Goal: Task Accomplishment & Management: Complete application form

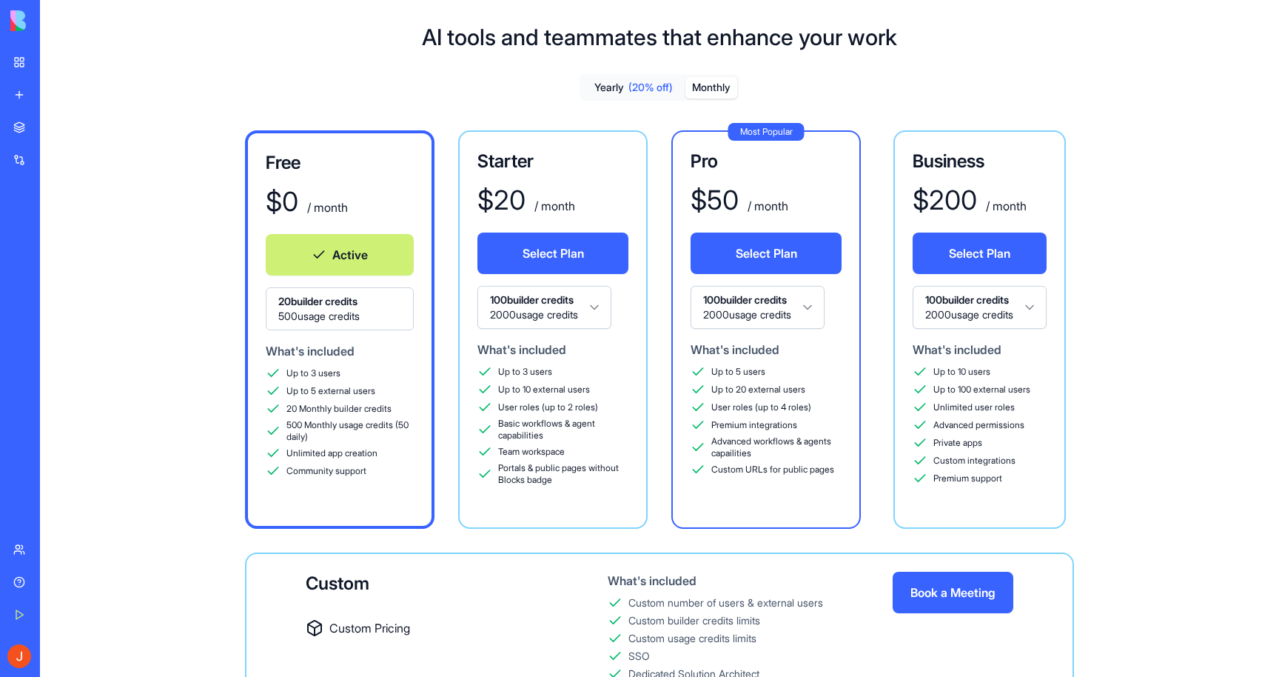
click at [55, 64] on div "My Workspace" at bounding box center [45, 62] width 19 height 15
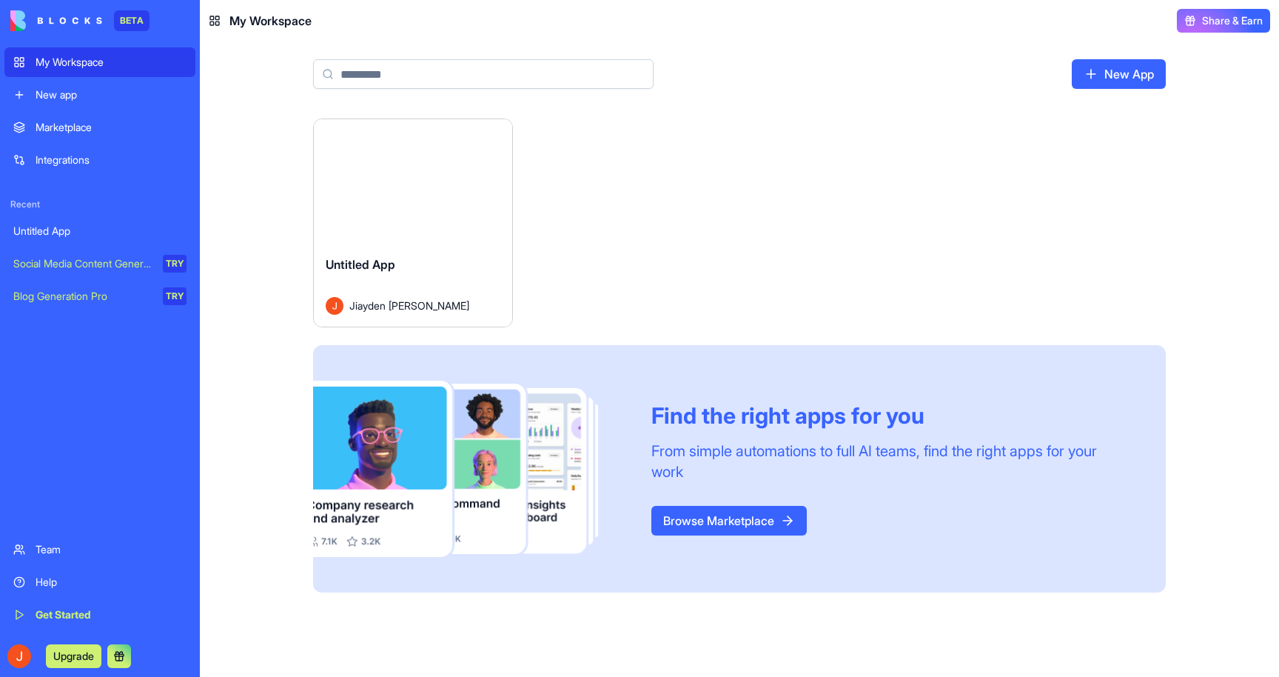
click at [67, 231] on div "Untitled App" at bounding box center [99, 231] width 173 height 15
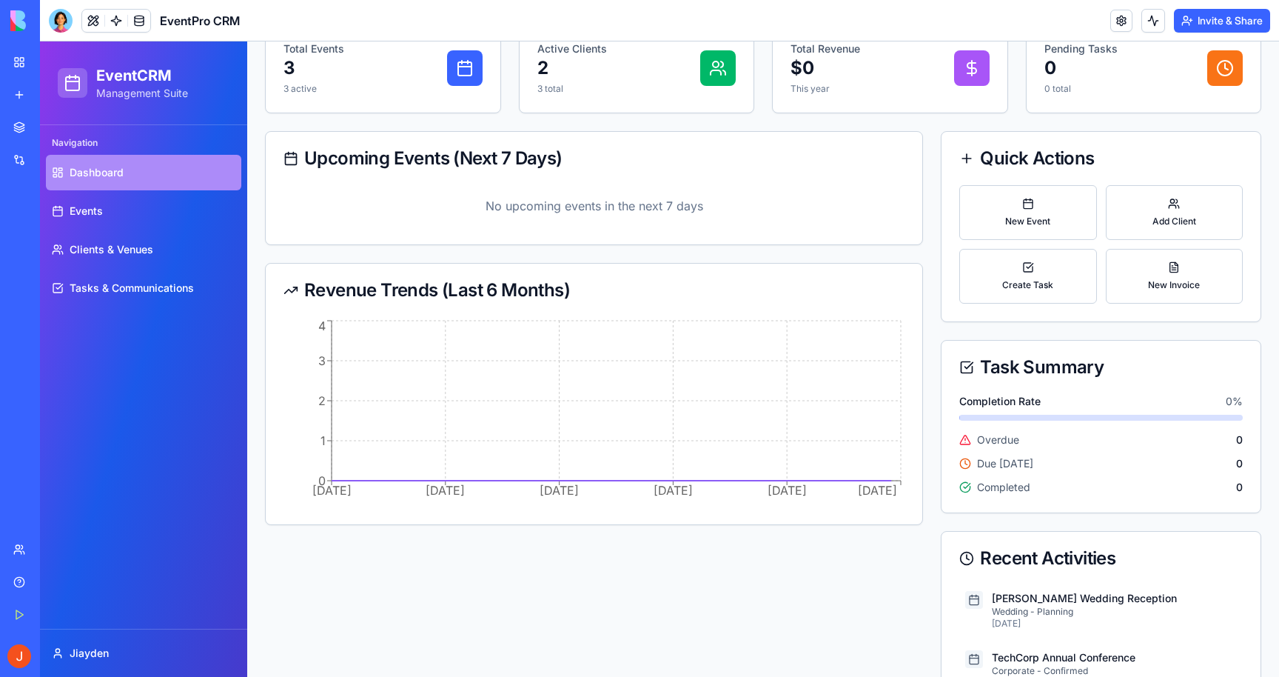
scroll to position [177, 0]
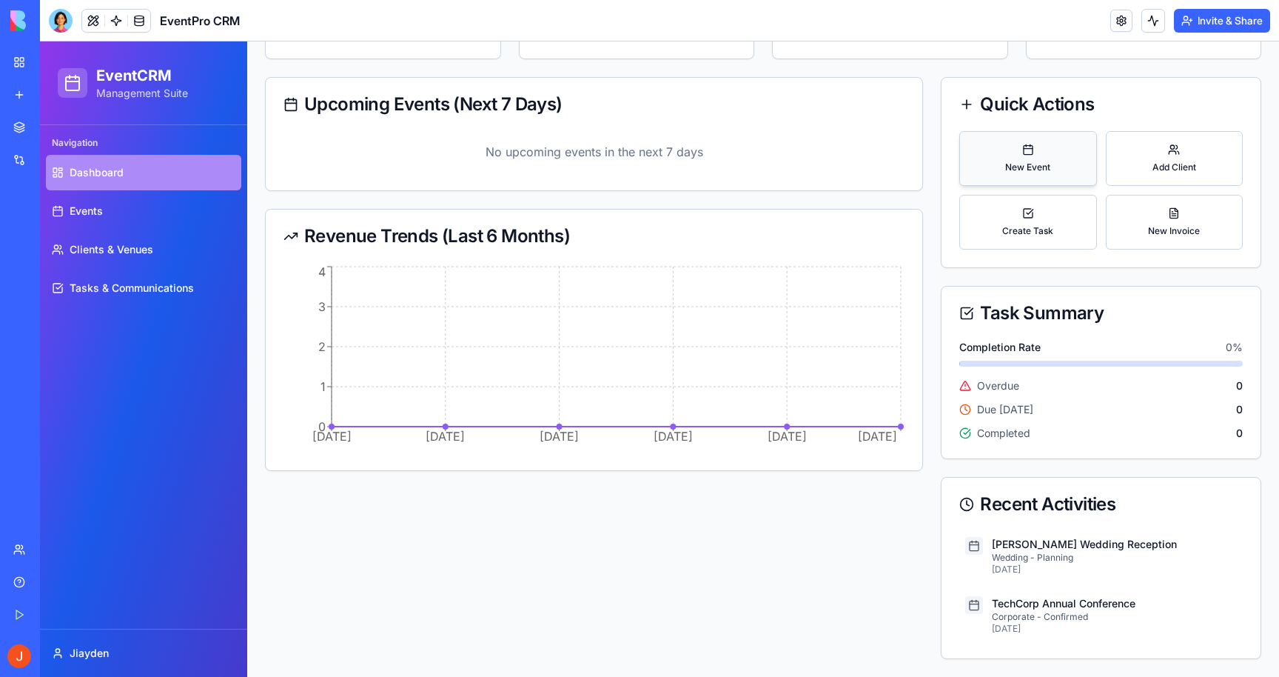
click at [1017, 166] on span "New Event" at bounding box center [1028, 167] width 45 height 12
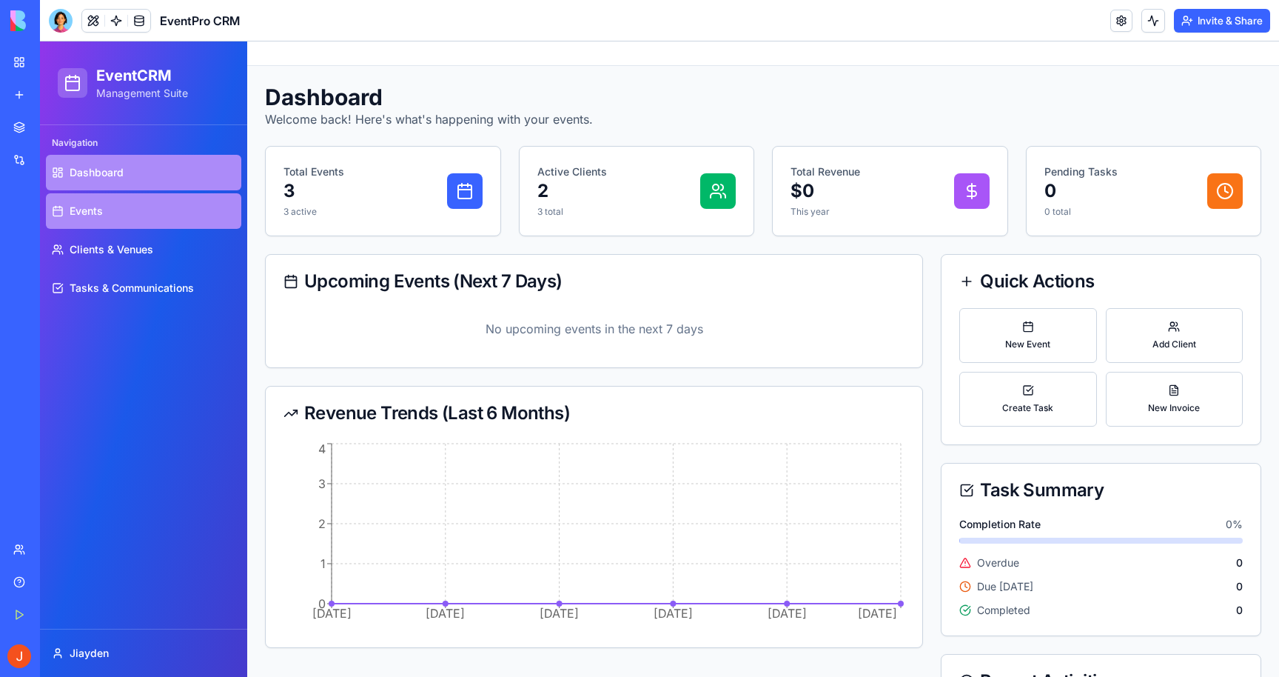
click at [138, 214] on link "Events" at bounding box center [143, 211] width 195 height 36
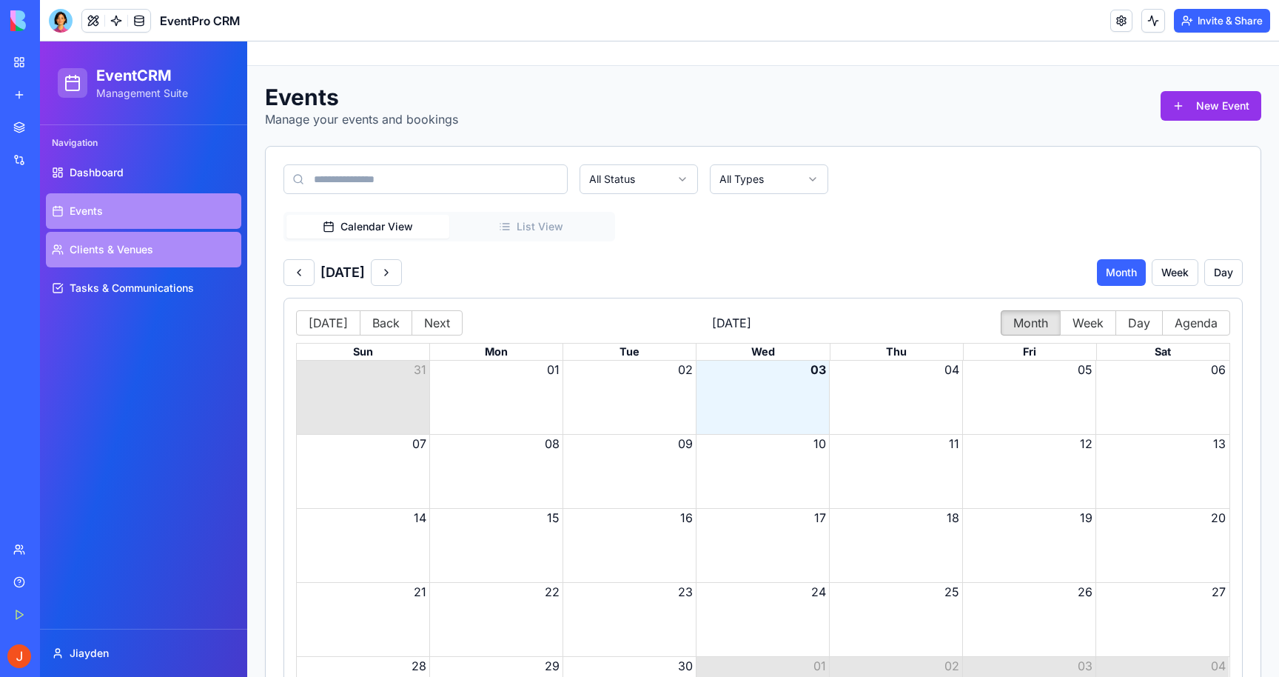
click at [135, 252] on span "Clients & Venues" at bounding box center [112, 249] width 84 height 15
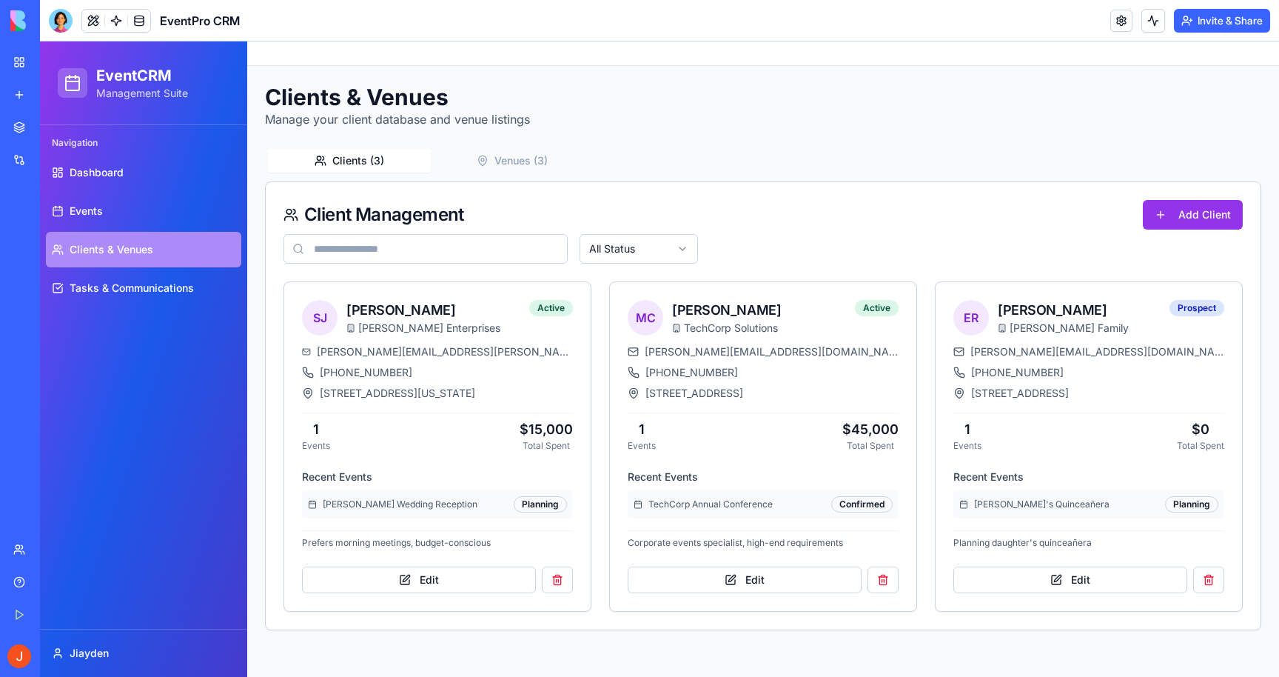
click at [133, 153] on div "Navigation" at bounding box center [143, 143] width 195 height 24
click at [132, 164] on link "Dashboard" at bounding box center [143, 173] width 195 height 36
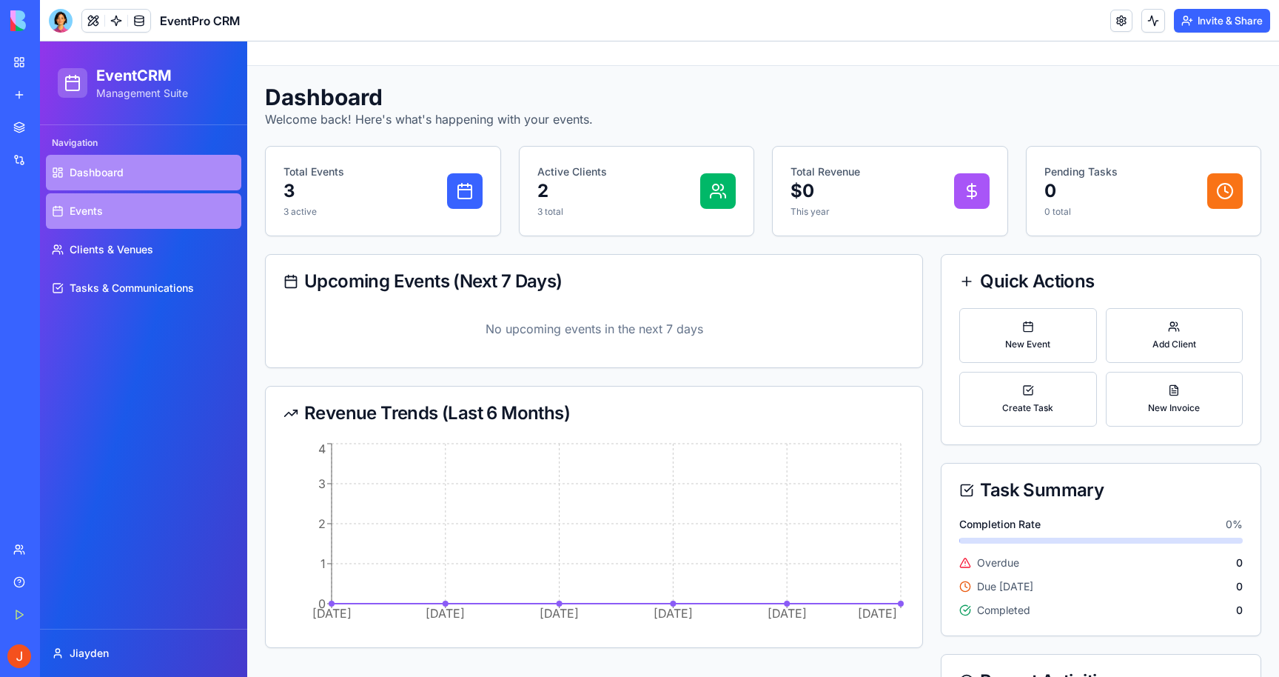
click at [132, 222] on link "Events" at bounding box center [143, 211] width 195 height 36
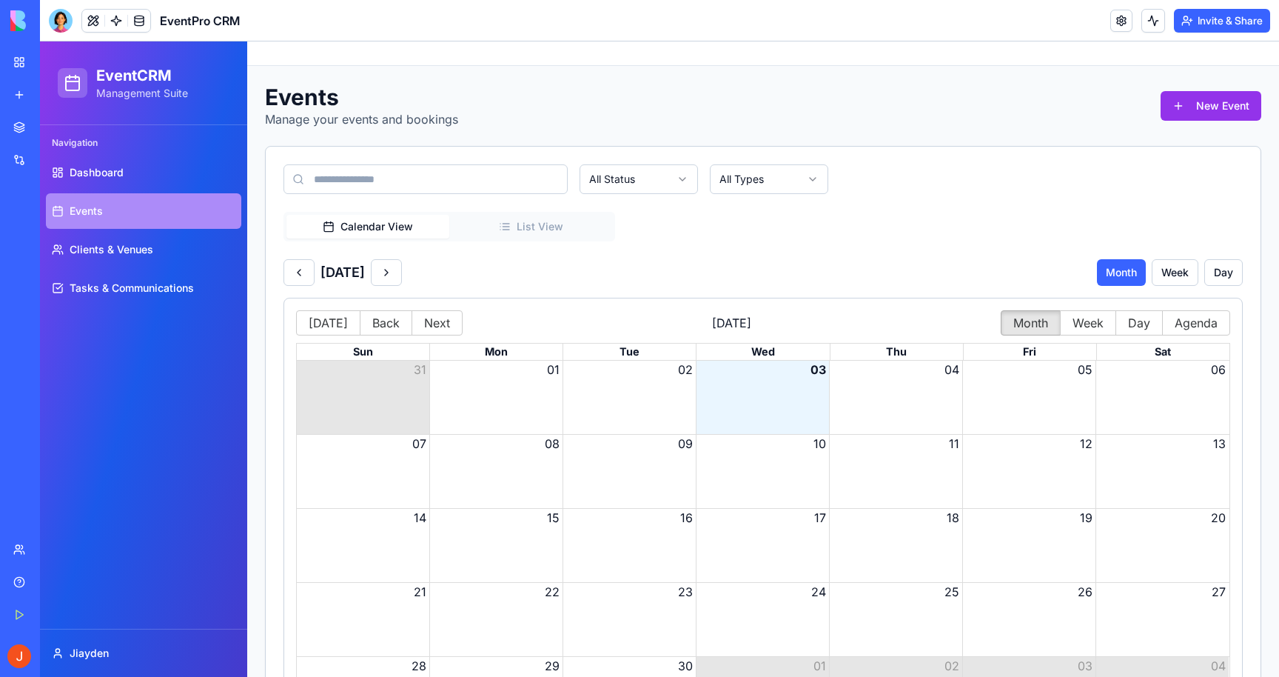
click at [754, 378] on div "Month View" at bounding box center [763, 406] width 933 height 56
click at [1188, 267] on button "Week" at bounding box center [1175, 272] width 47 height 27
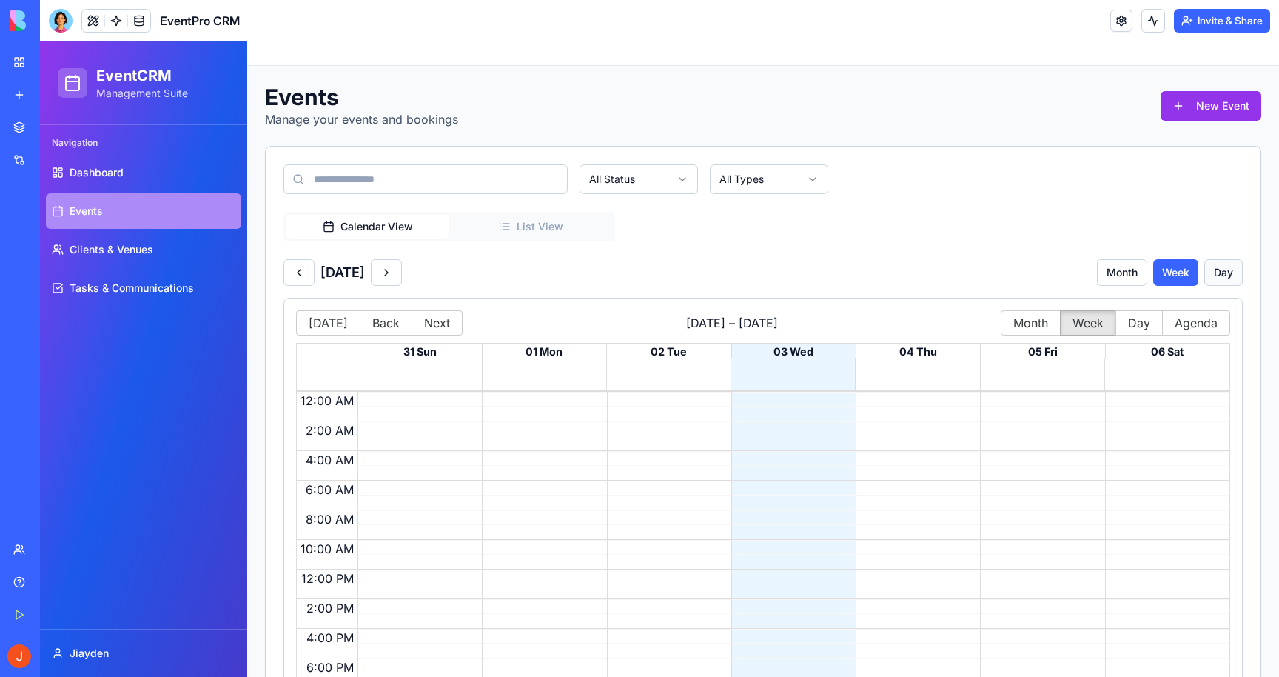
click at [1241, 272] on button "Day" at bounding box center [1224, 272] width 39 height 27
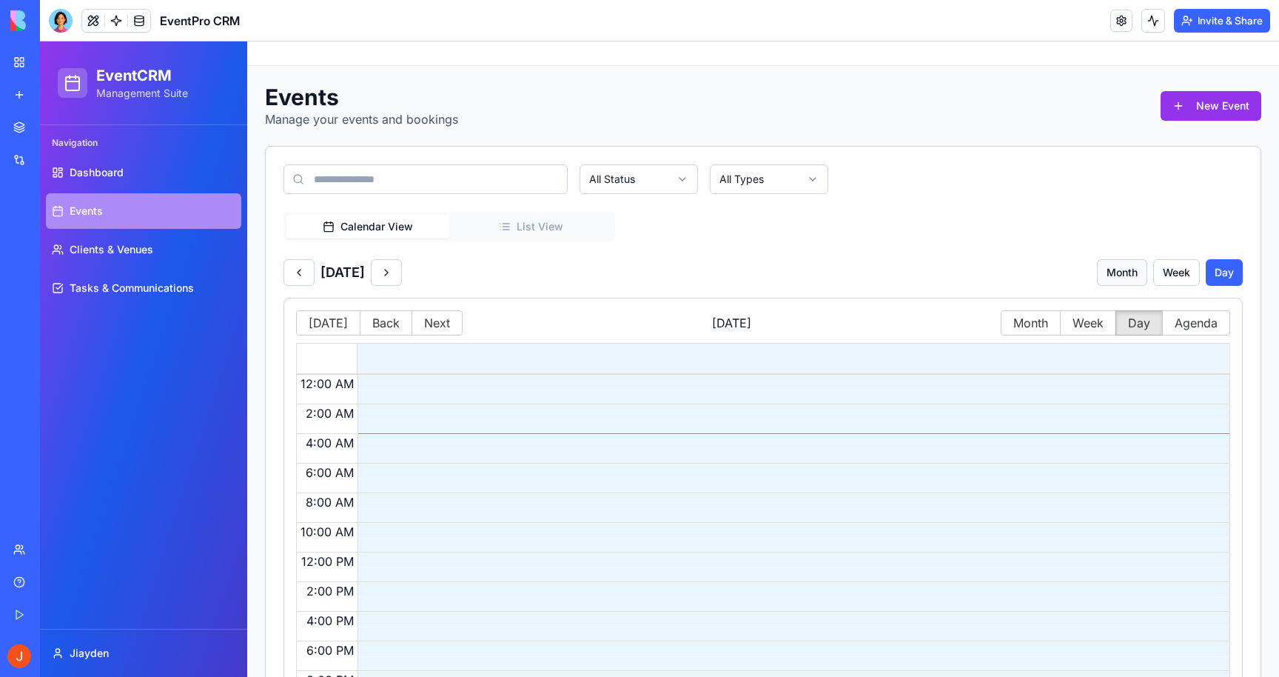
click at [1106, 266] on button "Month" at bounding box center [1122, 272] width 50 height 27
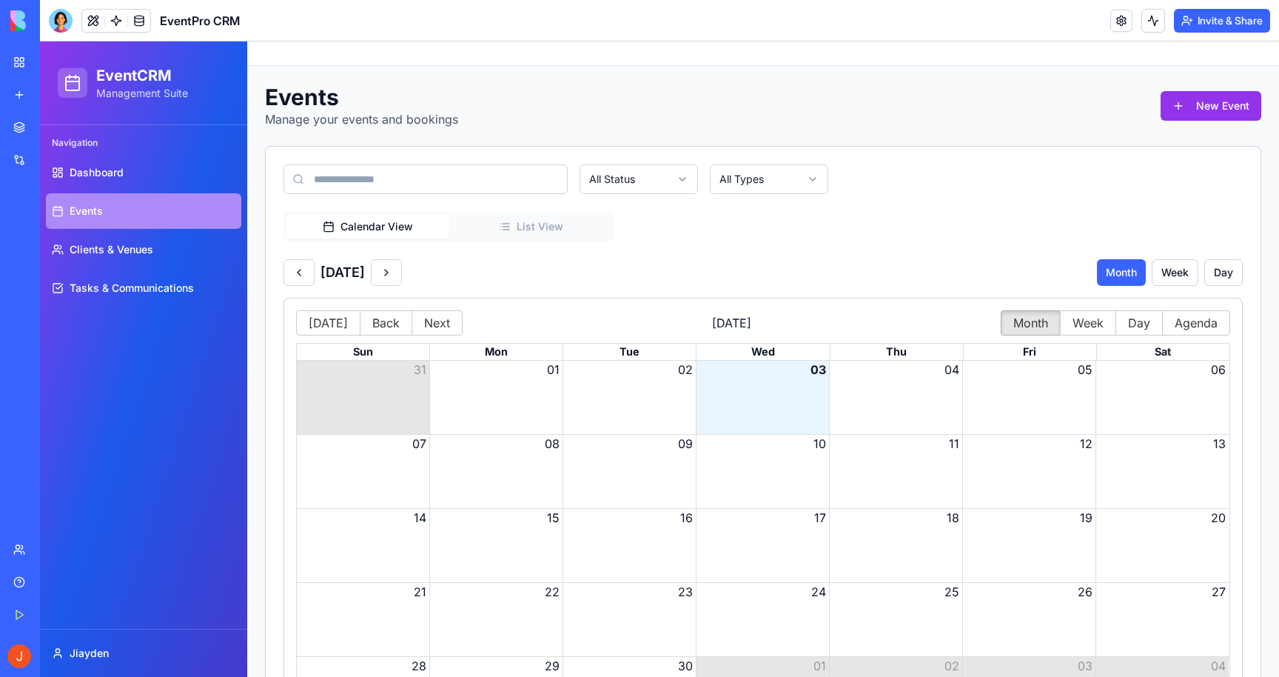
scroll to position [90, 0]
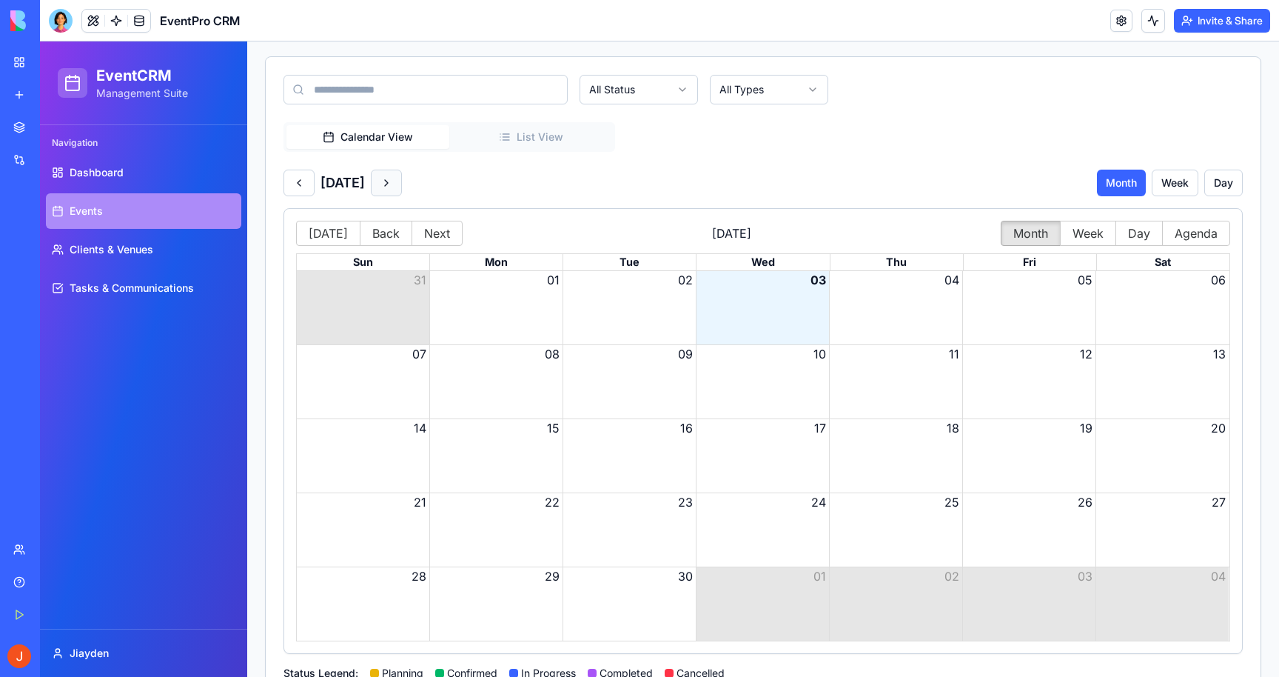
click at [402, 195] on button at bounding box center [386, 183] width 31 height 27
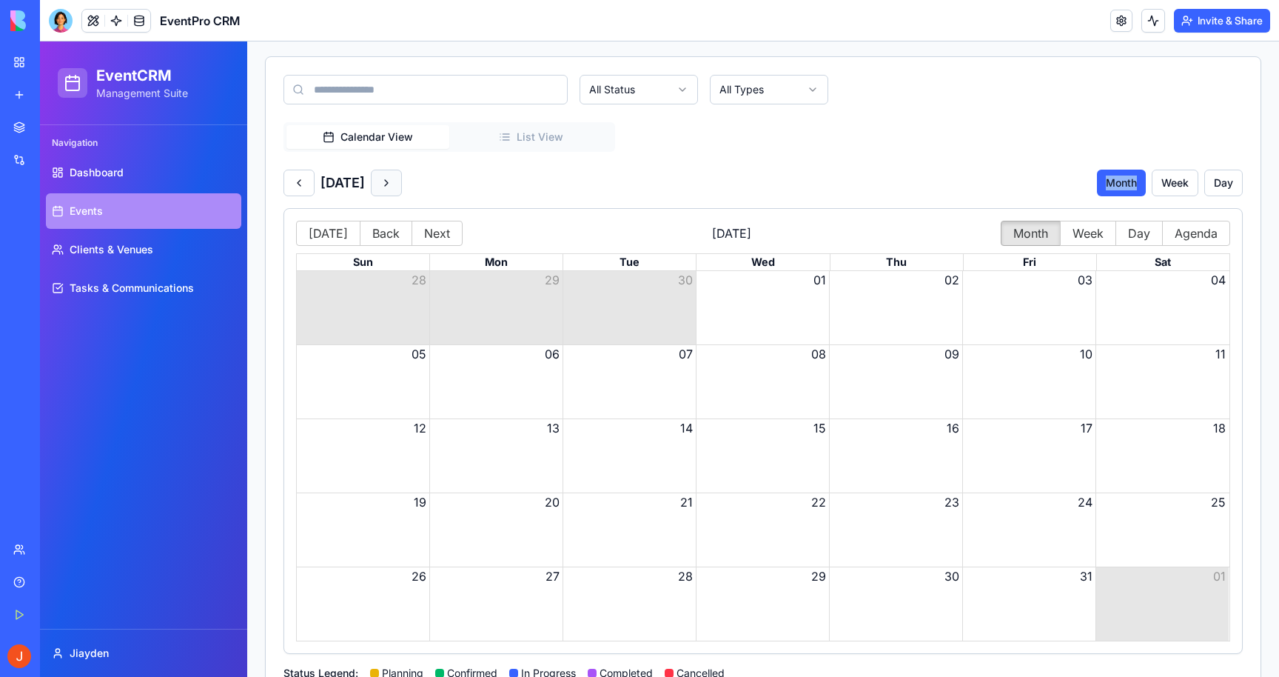
click at [402, 195] on div "[DATE]" at bounding box center [343, 183] width 118 height 27
click at [308, 184] on button at bounding box center [299, 183] width 31 height 27
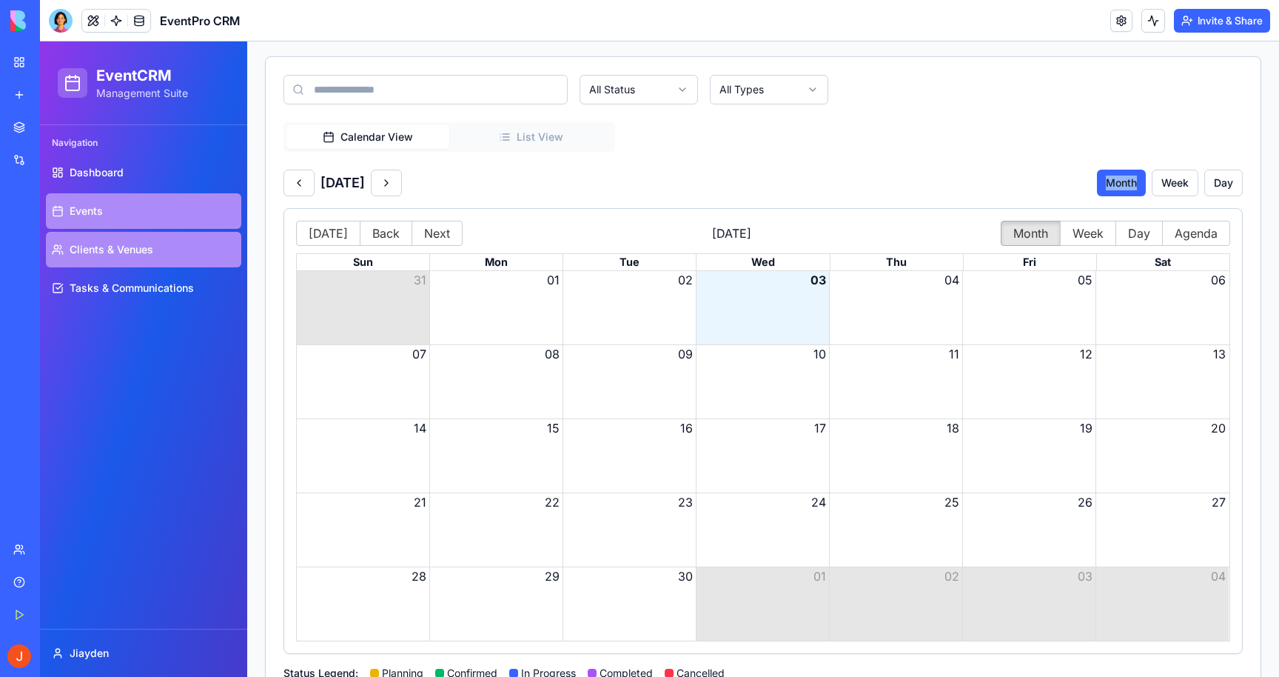
click at [127, 264] on link "Clients & Venues" at bounding box center [143, 250] width 195 height 36
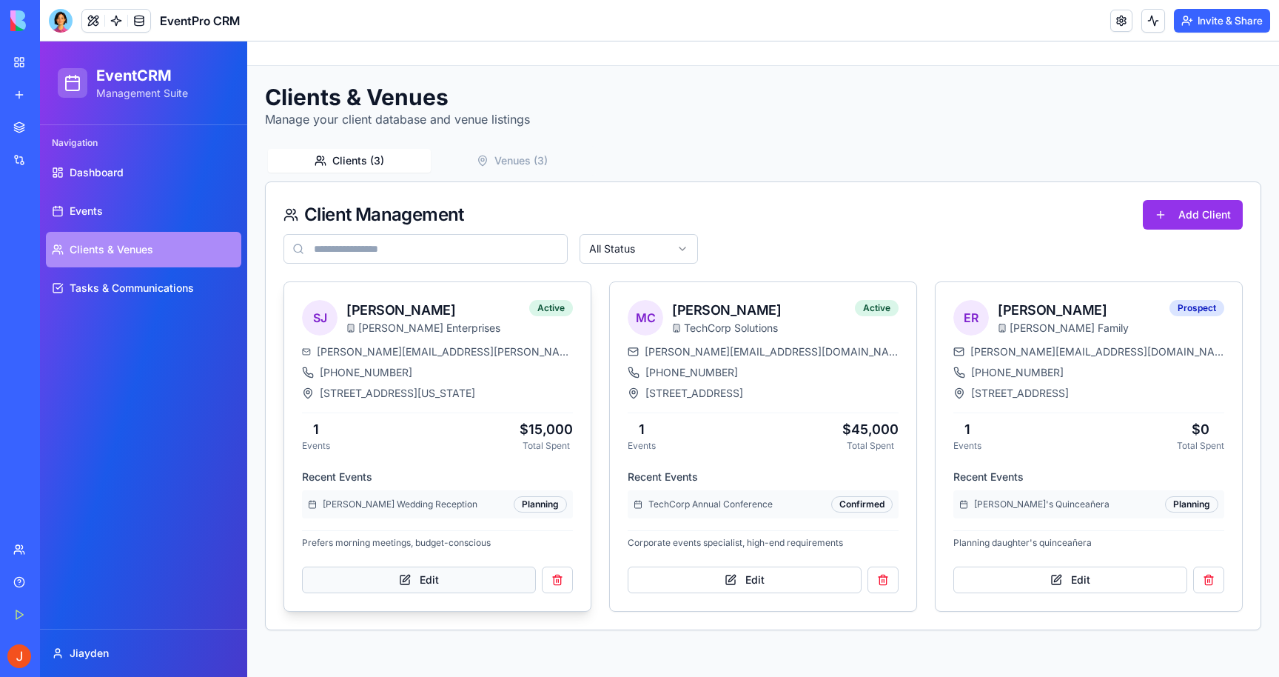
click at [432, 592] on button "Edit" at bounding box center [419, 579] width 234 height 27
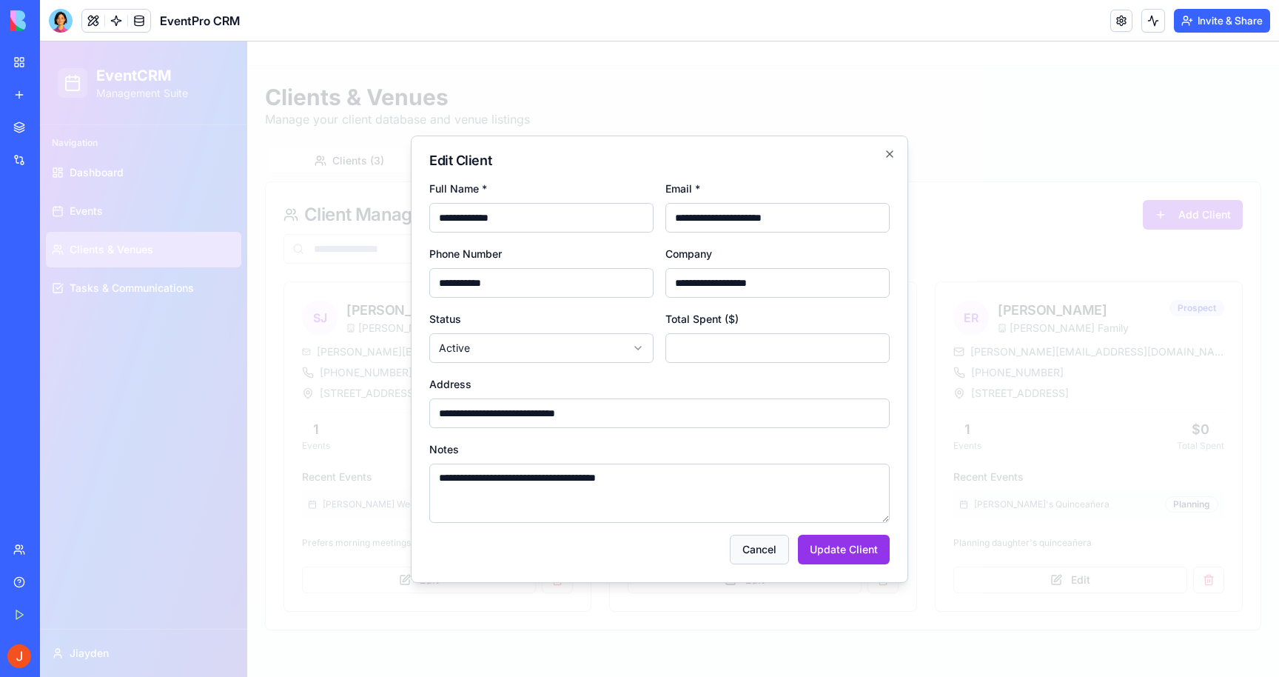
click at [769, 546] on button "Cancel" at bounding box center [759, 550] width 59 height 30
select select "********"
type input "*"
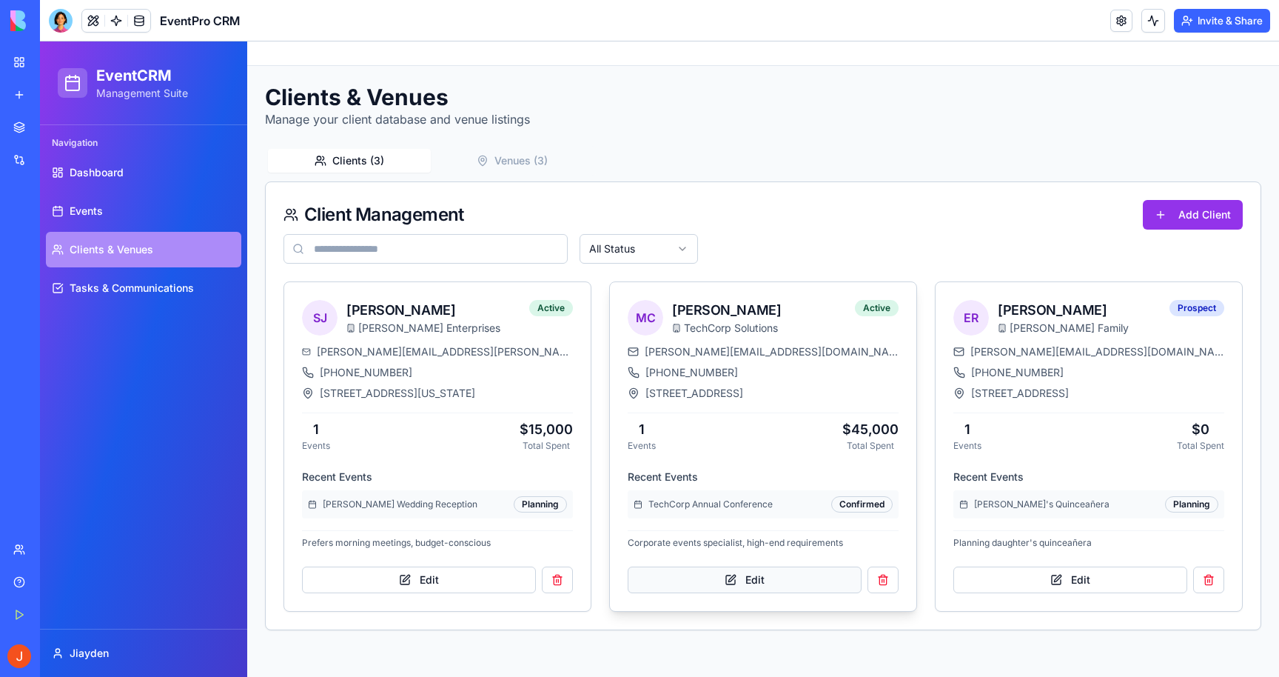
click at [802, 571] on button "Edit" at bounding box center [745, 579] width 234 height 27
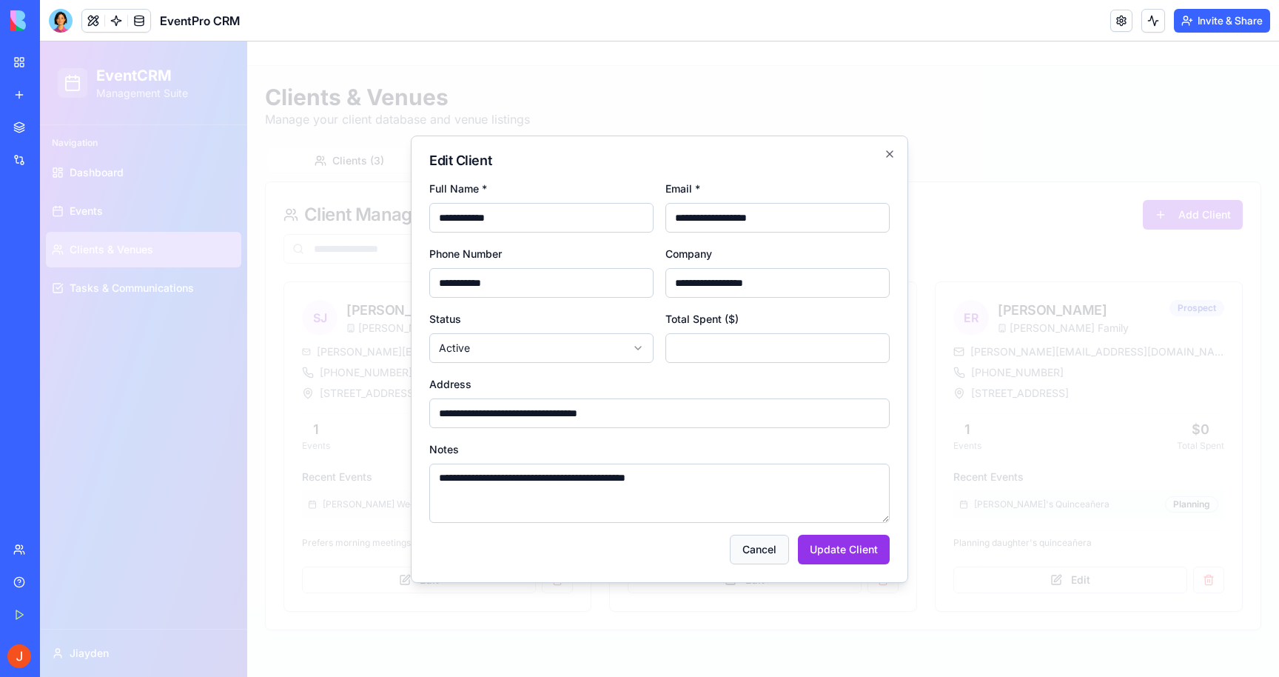
click at [756, 554] on button "Cancel" at bounding box center [759, 550] width 59 height 30
select select "********"
type input "*"
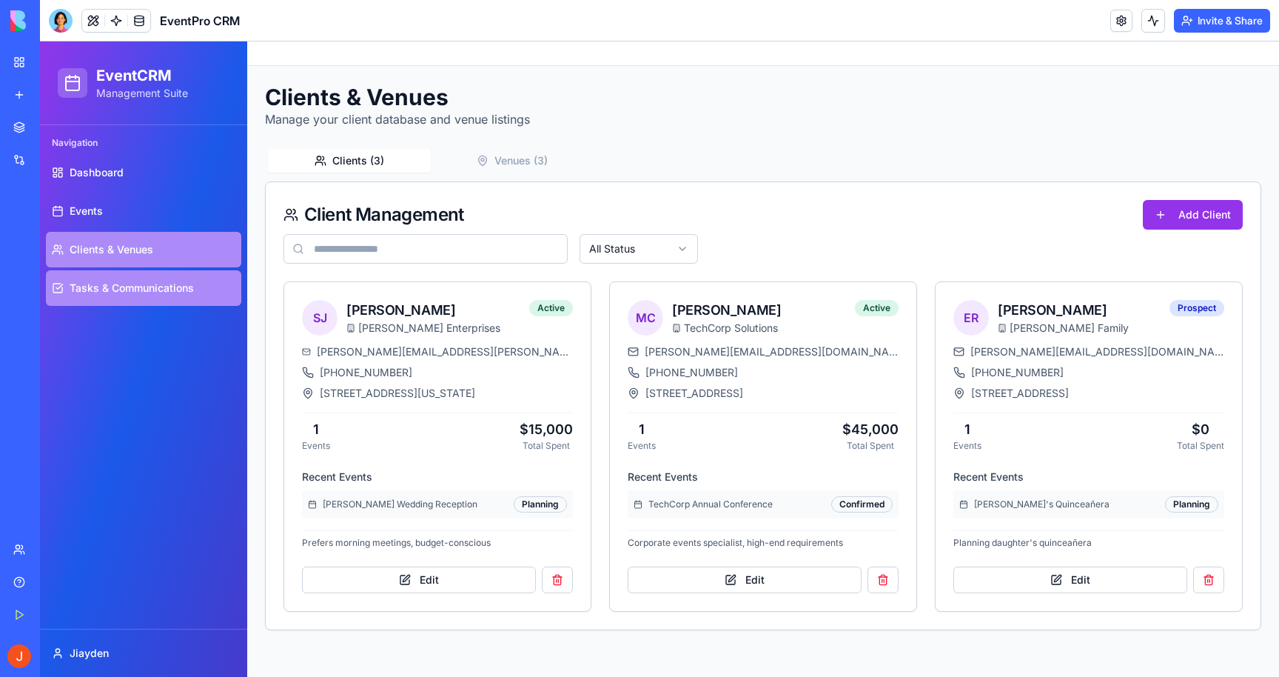
click at [129, 297] on link "Tasks & Communications" at bounding box center [143, 288] width 195 height 36
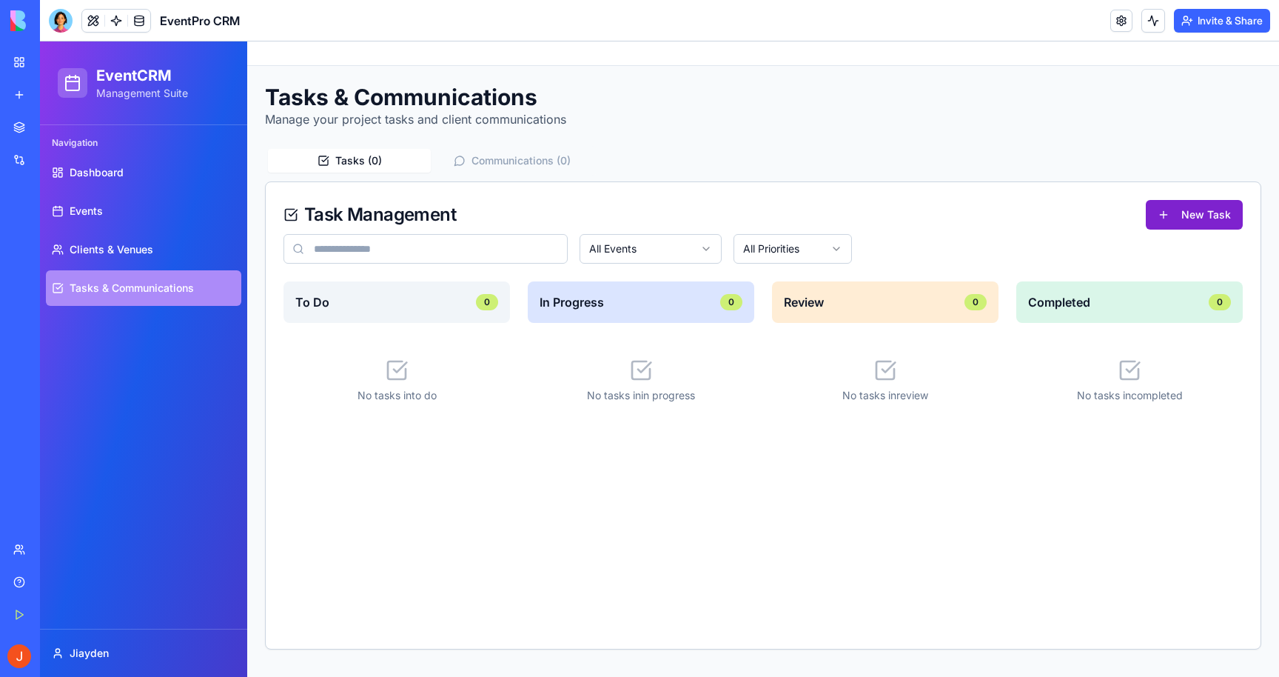
click at [1188, 220] on button "New Task" at bounding box center [1194, 215] width 97 height 30
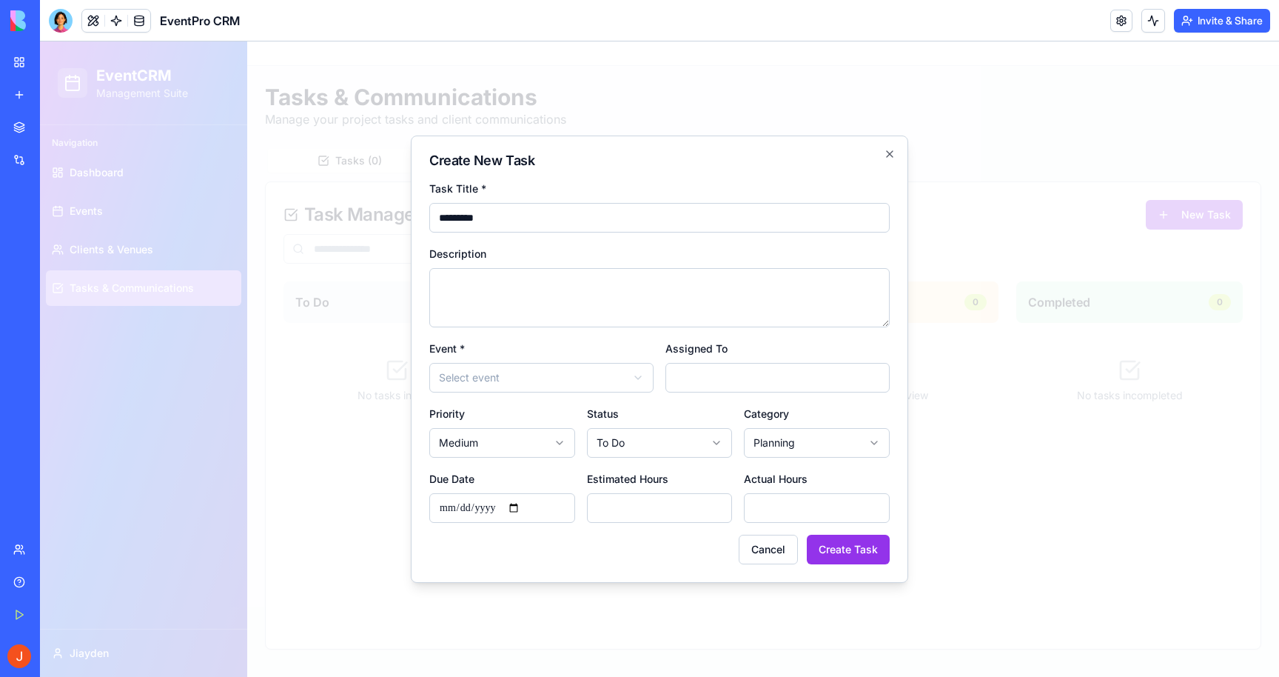
type input "*********"
type textarea "********"
click at [530, 380] on body "**********" at bounding box center [660, 358] width 1240 height 635
click at [746, 392] on form "**********" at bounding box center [659, 371] width 461 height 385
click at [746, 381] on input "Assigned To" at bounding box center [778, 378] width 224 height 30
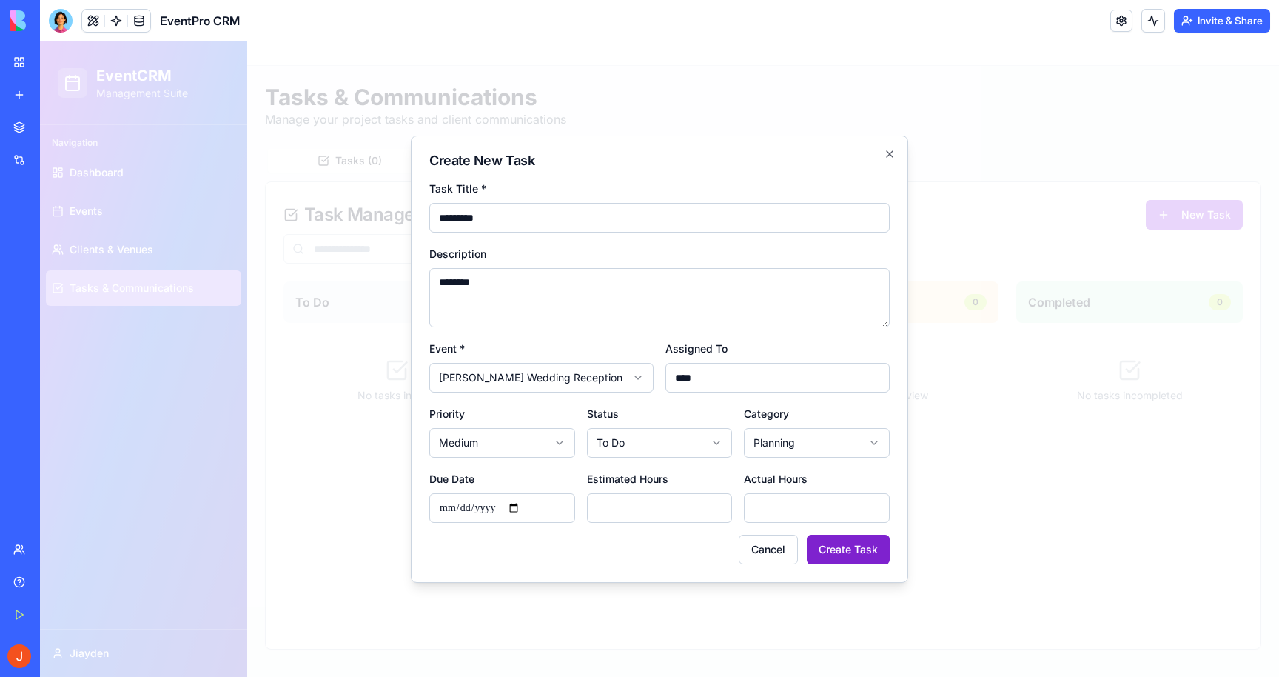
type input "****"
click at [852, 554] on button "Create Task" at bounding box center [848, 550] width 83 height 30
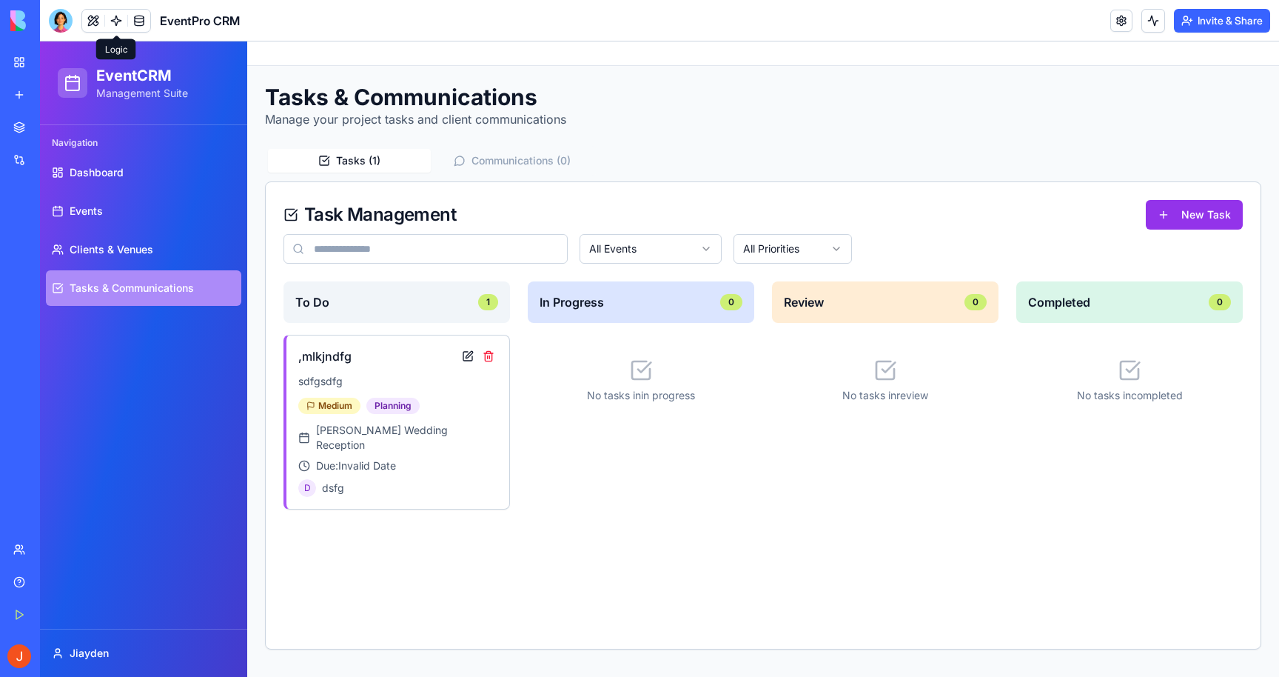
click at [78, 435] on div "Navigation Dashboard Events Clients & Venues Tasks & Communications" at bounding box center [143, 377] width 207 height 504
click at [55, 230] on div "Untitled App" at bounding box center [33, 231] width 41 height 15
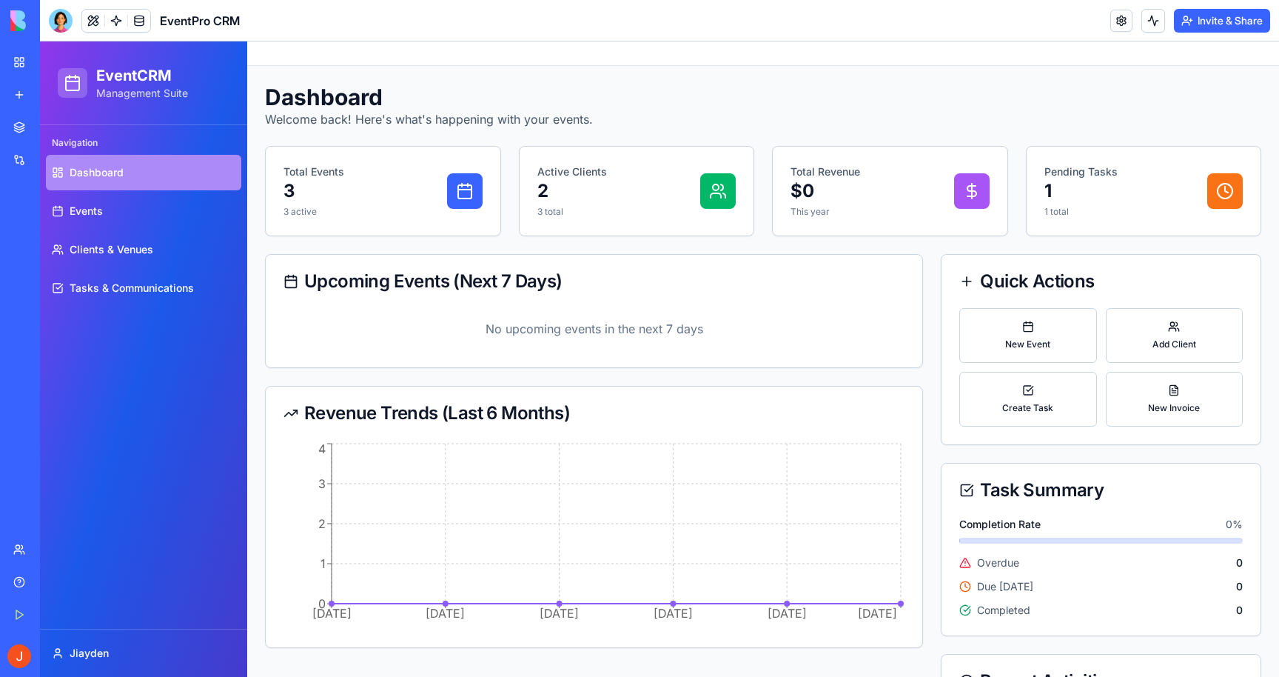
scroll to position [236, 0]
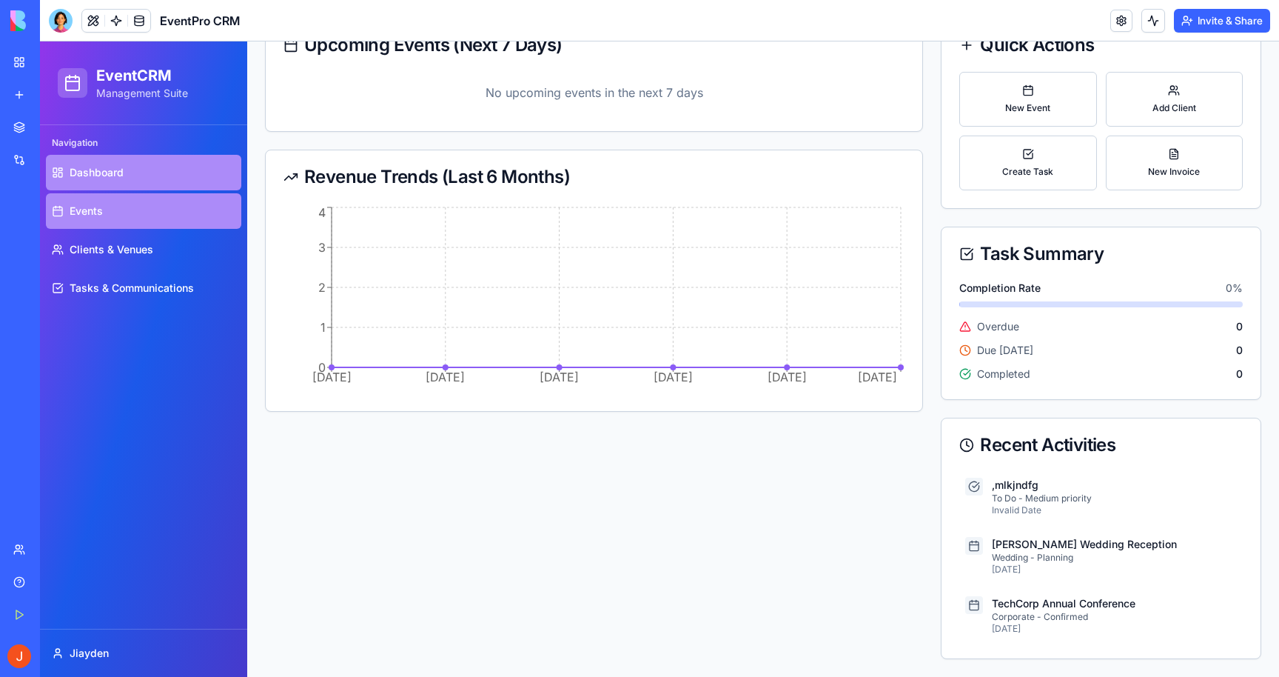
click at [144, 206] on link "Events" at bounding box center [143, 211] width 195 height 36
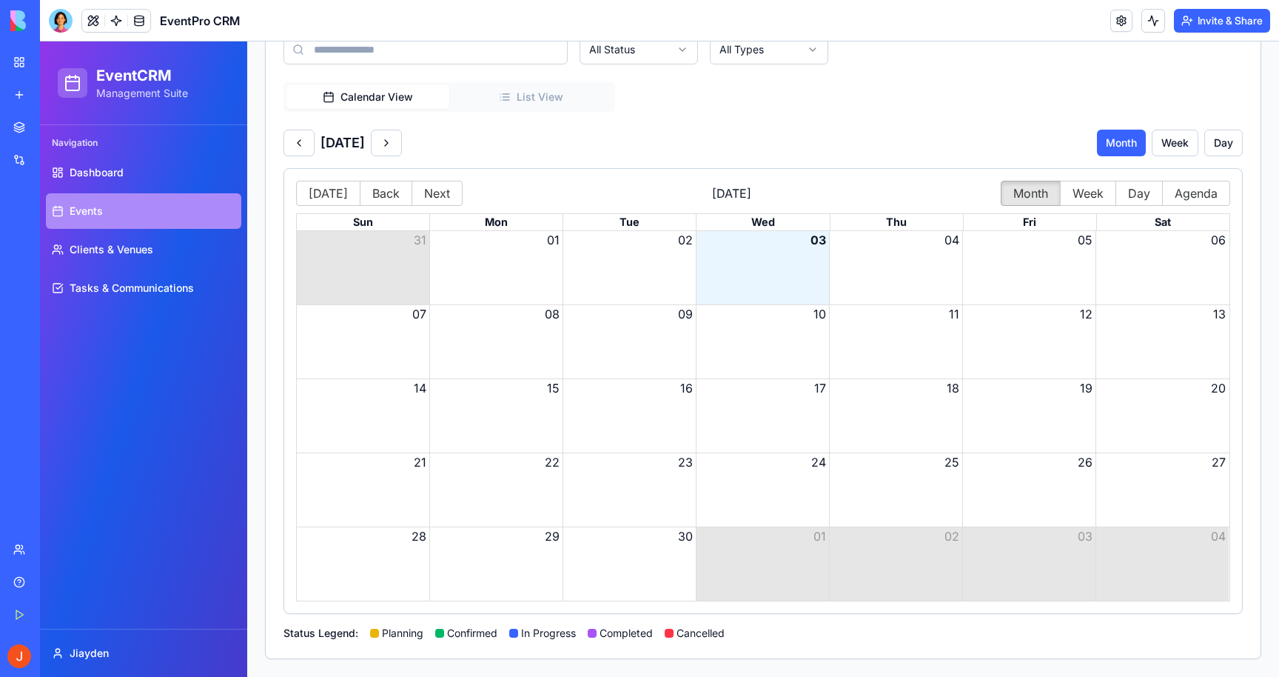
scroll to position [130, 0]
click at [21, 259] on div "Social Media Content Generator" at bounding box center [16, 263] width 7 height 15
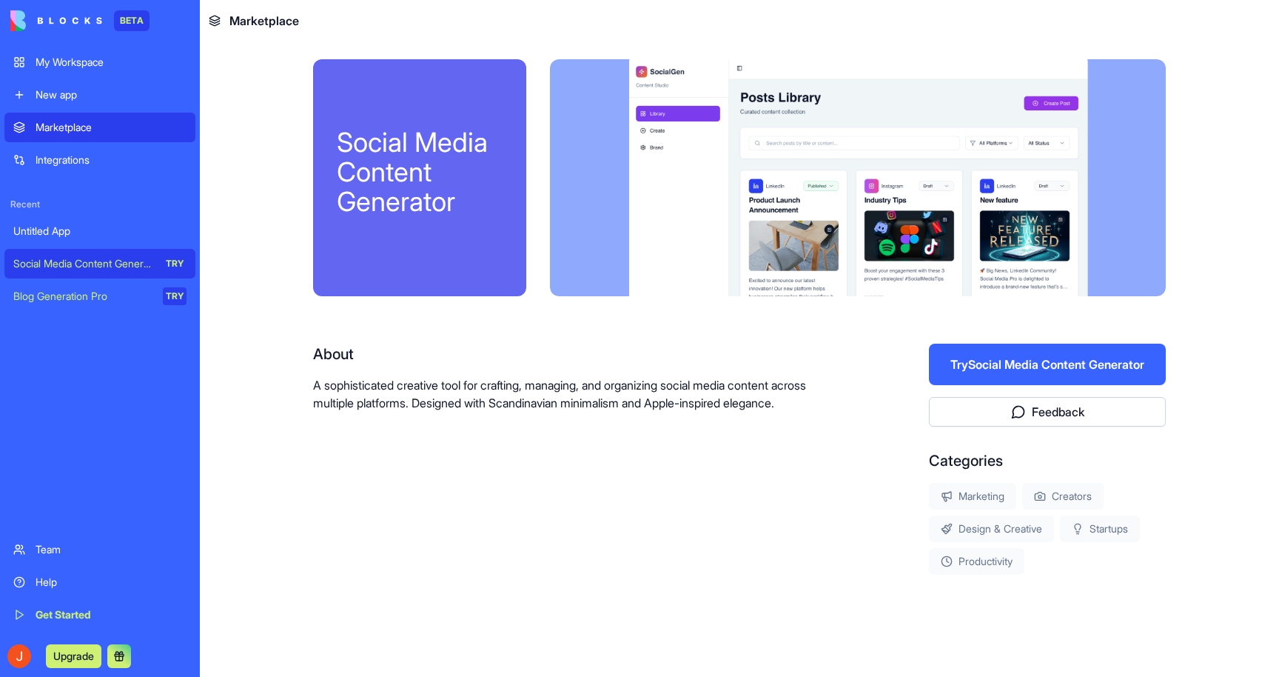
click at [74, 232] on div "Untitled App" at bounding box center [99, 231] width 173 height 15
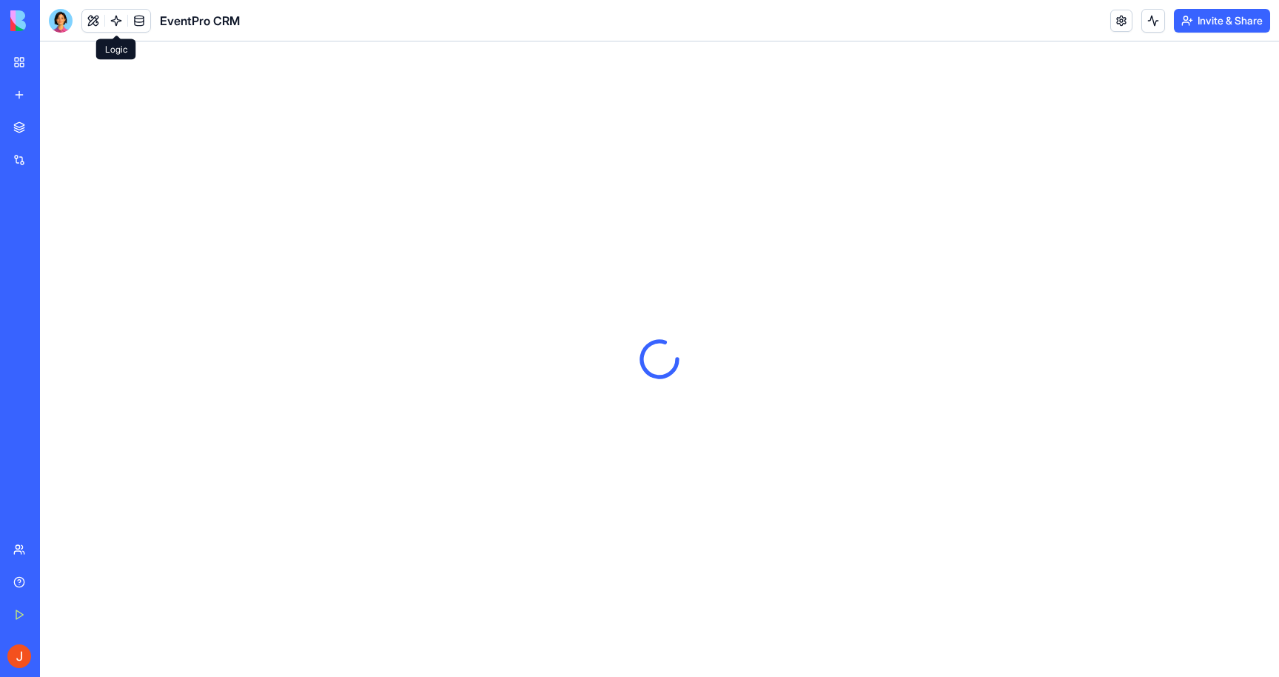
click at [114, 19] on link at bounding box center [116, 21] width 22 height 22
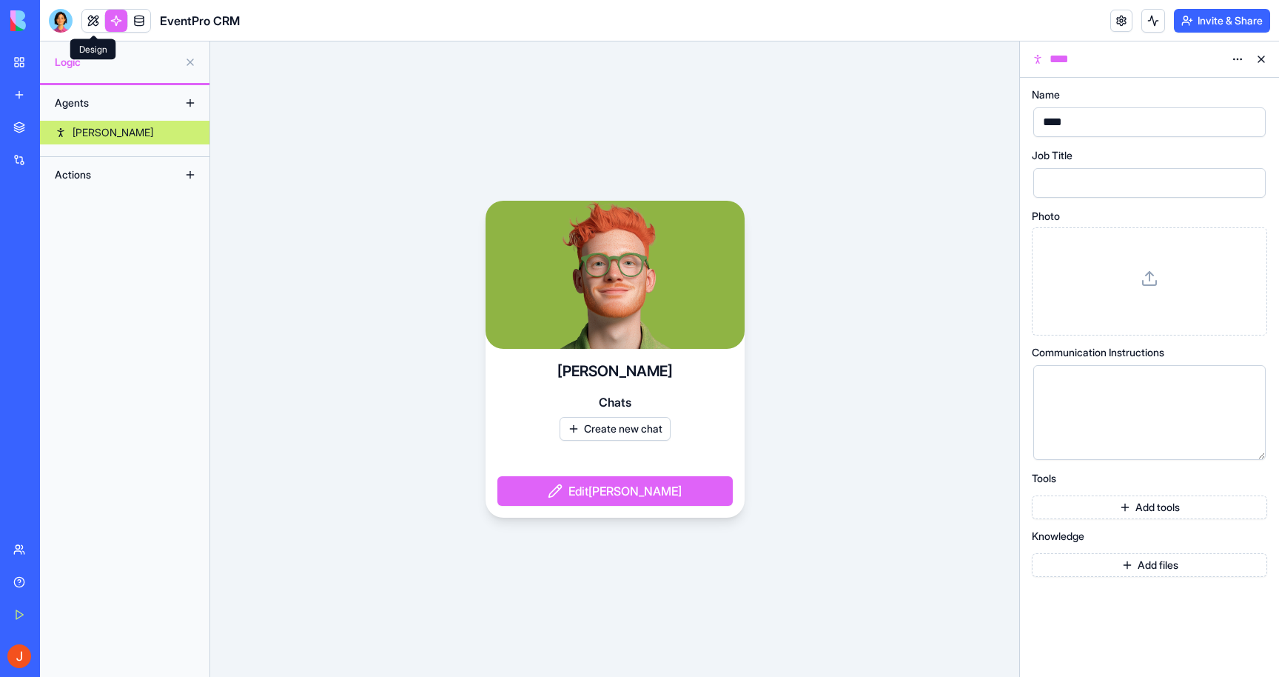
click at [89, 18] on link at bounding box center [93, 21] width 22 height 22
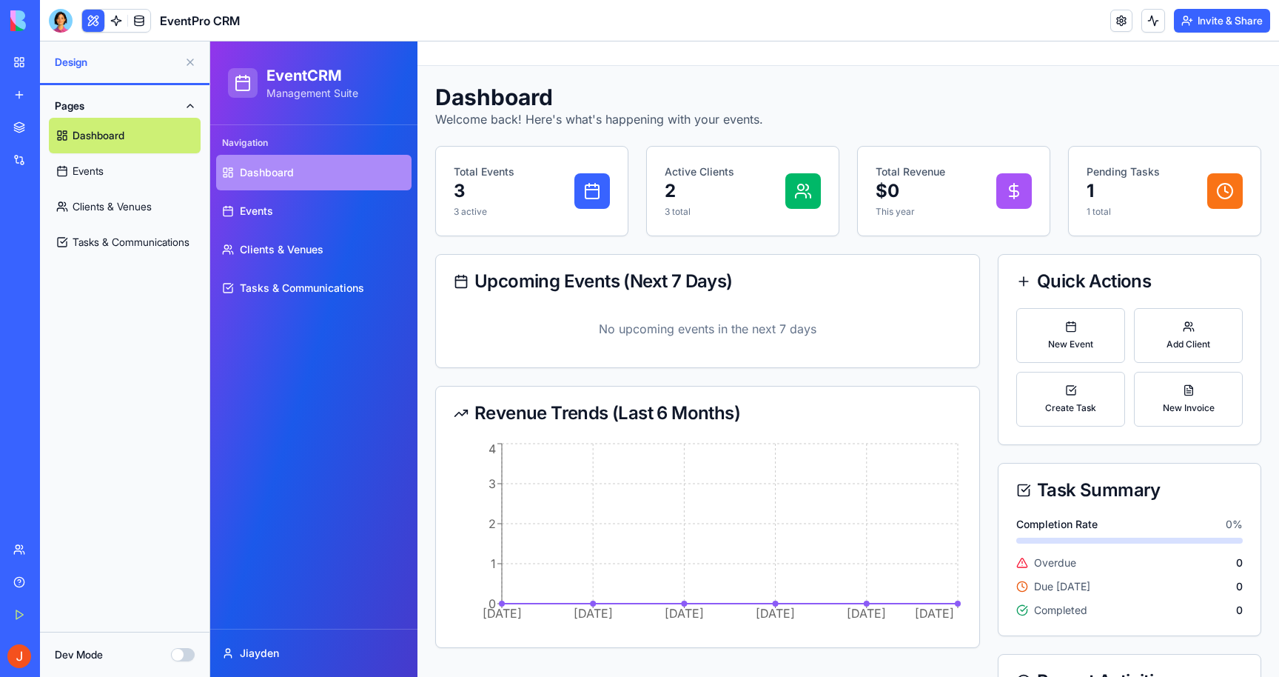
click at [184, 652] on button "Dev Mode" at bounding box center [183, 654] width 24 height 13
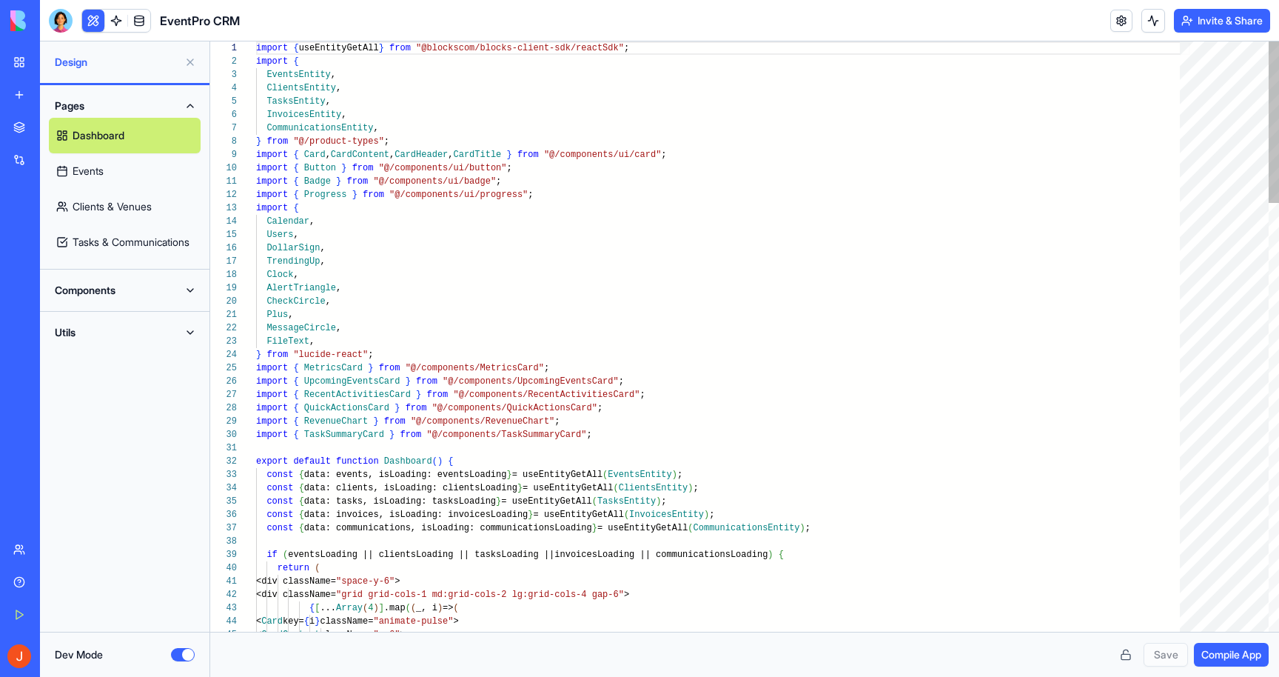
scroll to position [133, 0]
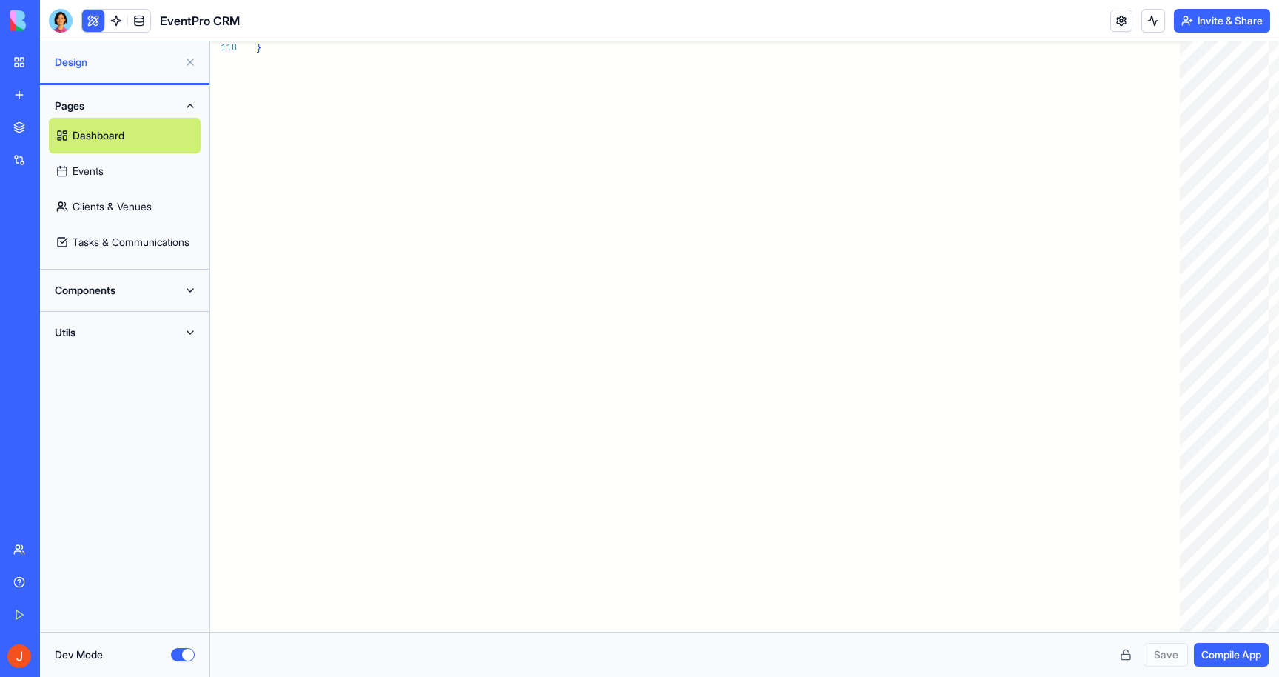
click at [180, 655] on button "Dev Mode" at bounding box center [183, 654] width 24 height 13
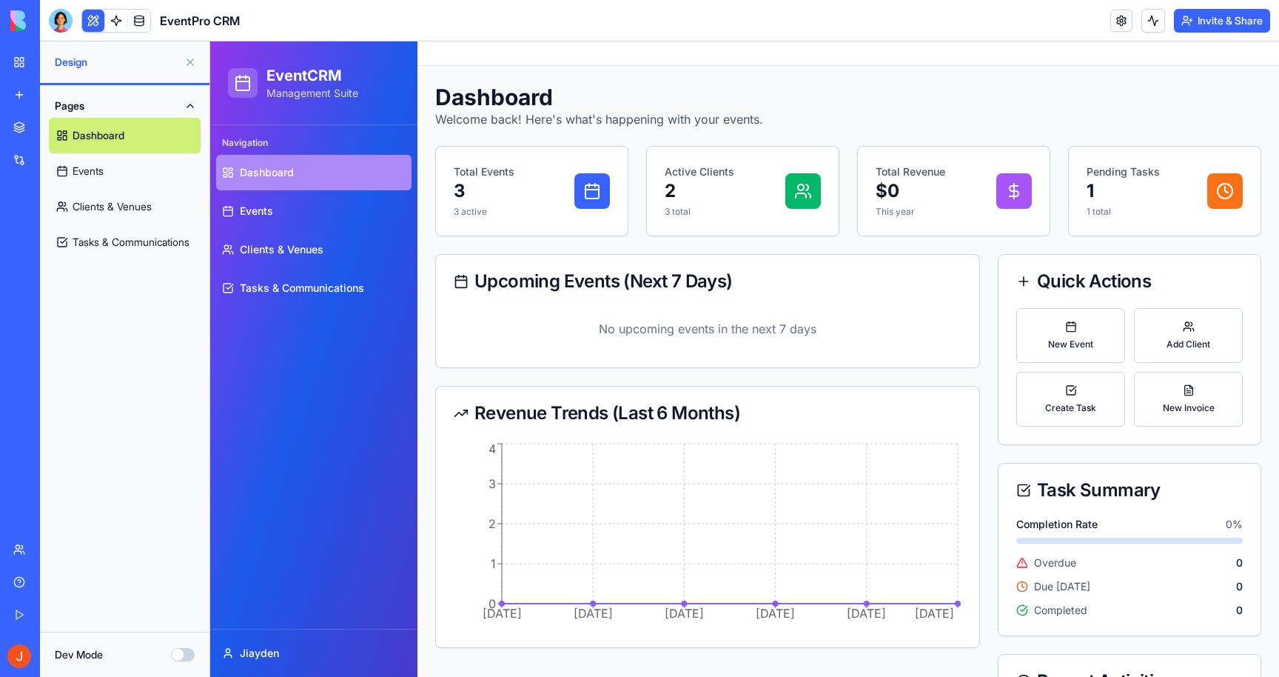
click at [135, 71] on div "Design" at bounding box center [125, 61] width 170 height 41
click at [71, 67] on span "Design" at bounding box center [117, 62] width 124 height 15
click at [77, 141] on link "Dashboard" at bounding box center [125, 136] width 152 height 36
click at [93, 172] on link "Events" at bounding box center [125, 171] width 152 height 36
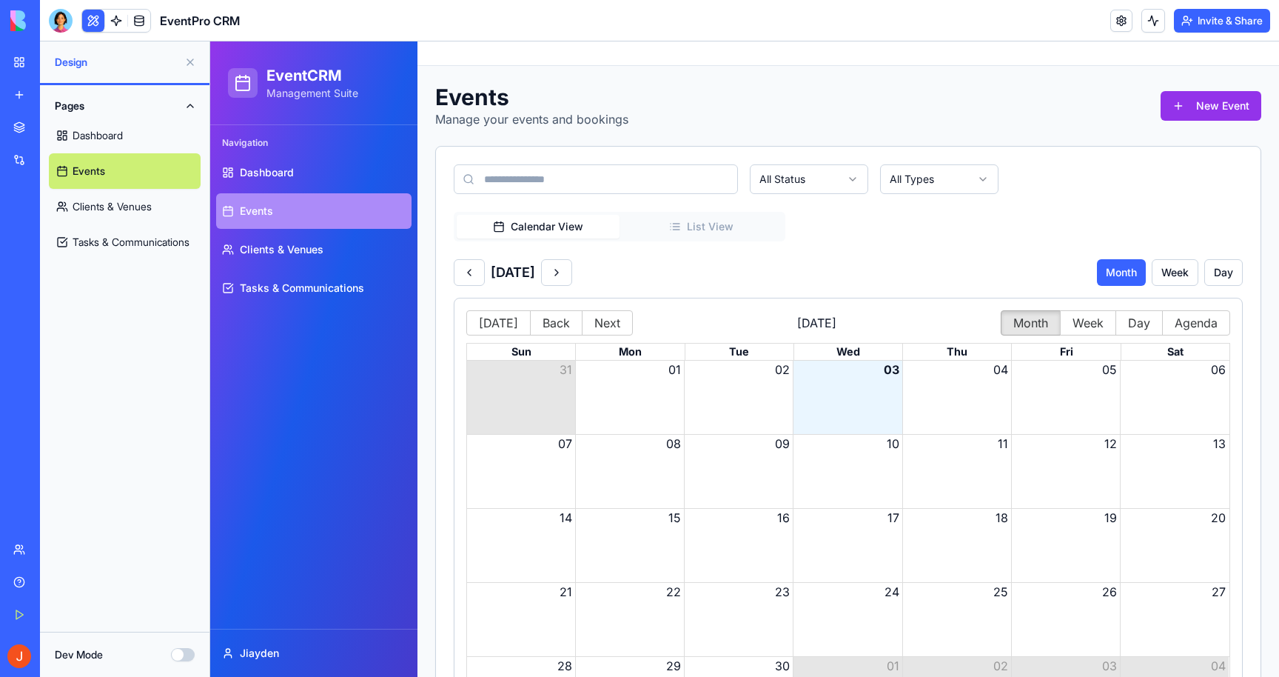
click at [93, 141] on link "Dashboard" at bounding box center [125, 136] width 152 height 36
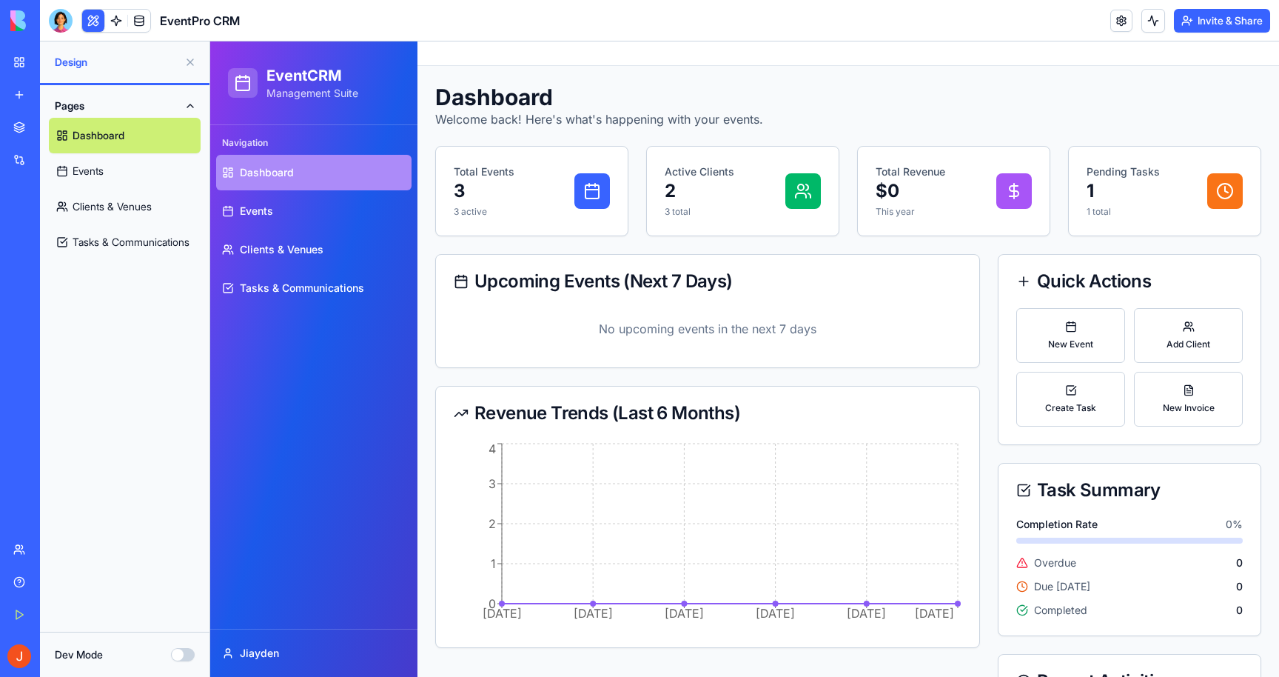
click at [55, 66] on div "My Workspace" at bounding box center [45, 62] width 19 height 15
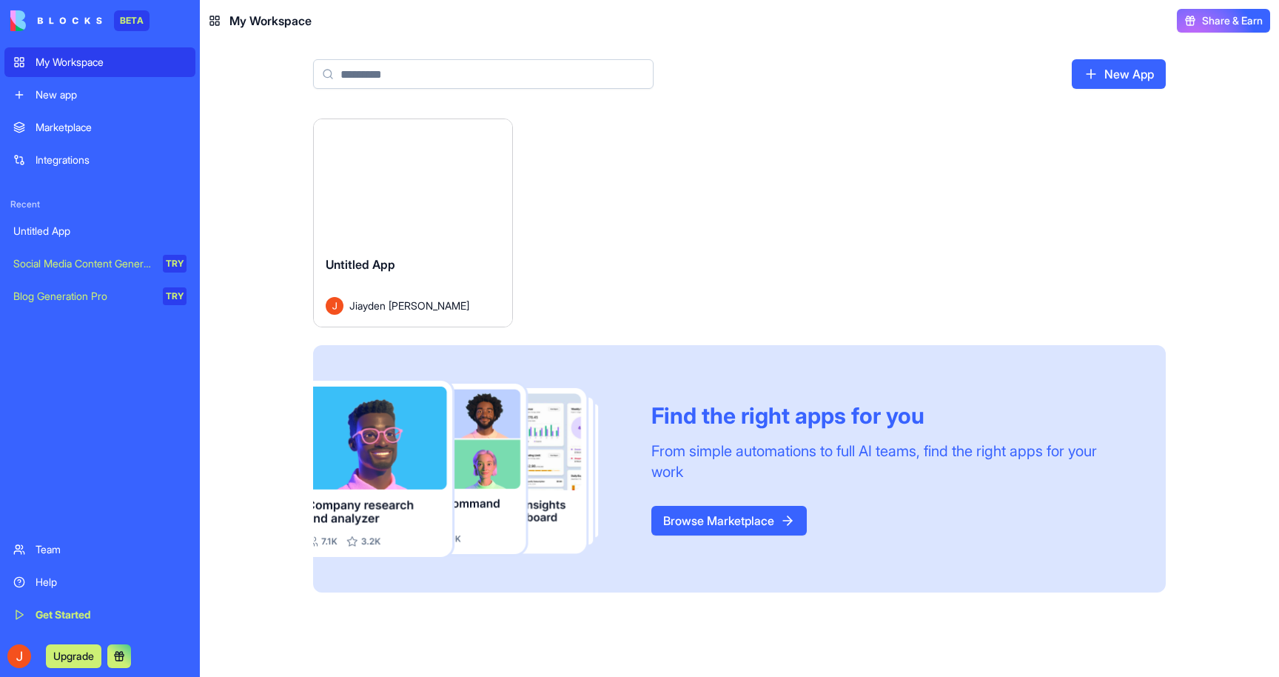
click at [504, 138] on html "BETA My Workspace New app Marketplace Integrations Recent Untitled App Social M…" at bounding box center [639, 338] width 1279 height 677
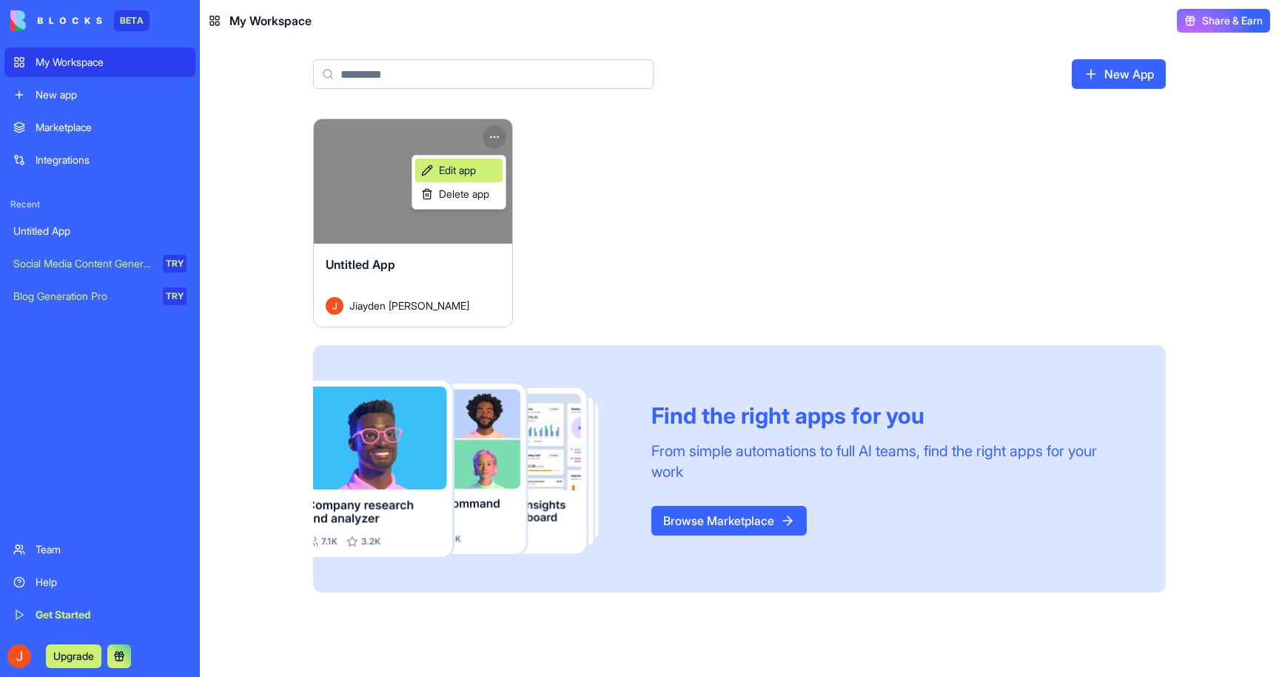
click at [473, 173] on span "Edit app" at bounding box center [457, 170] width 37 height 15
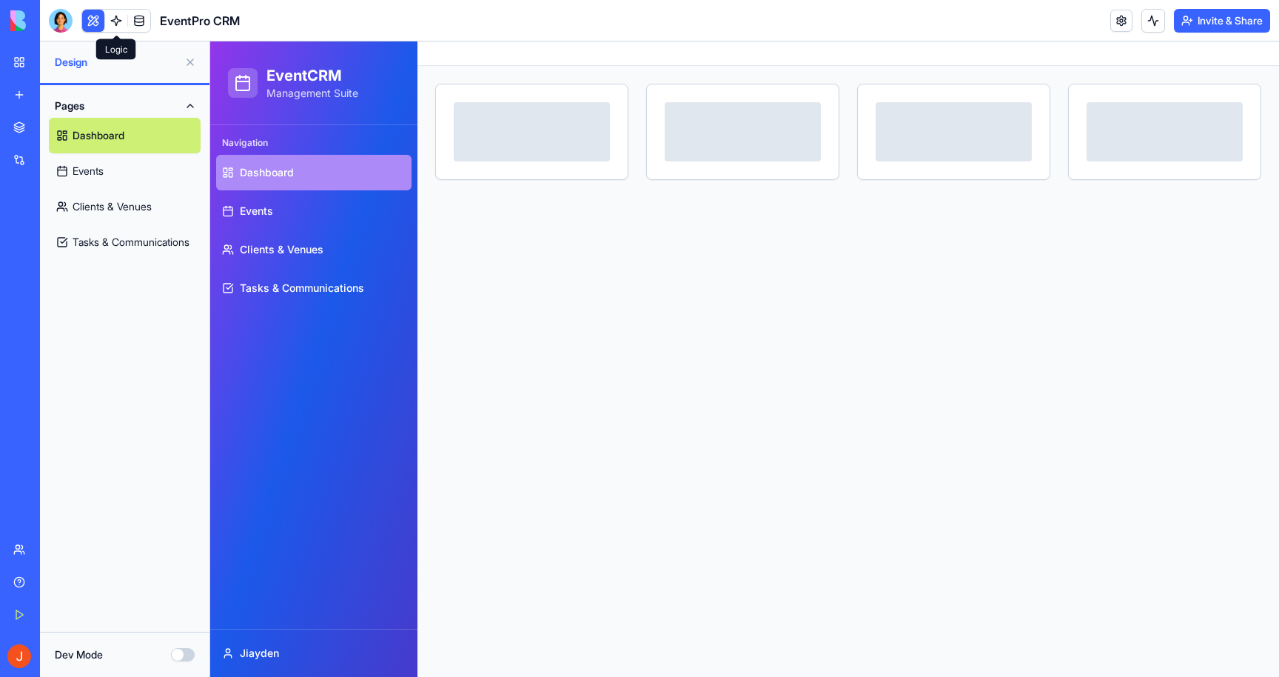
click at [114, 21] on link at bounding box center [116, 21] width 22 height 22
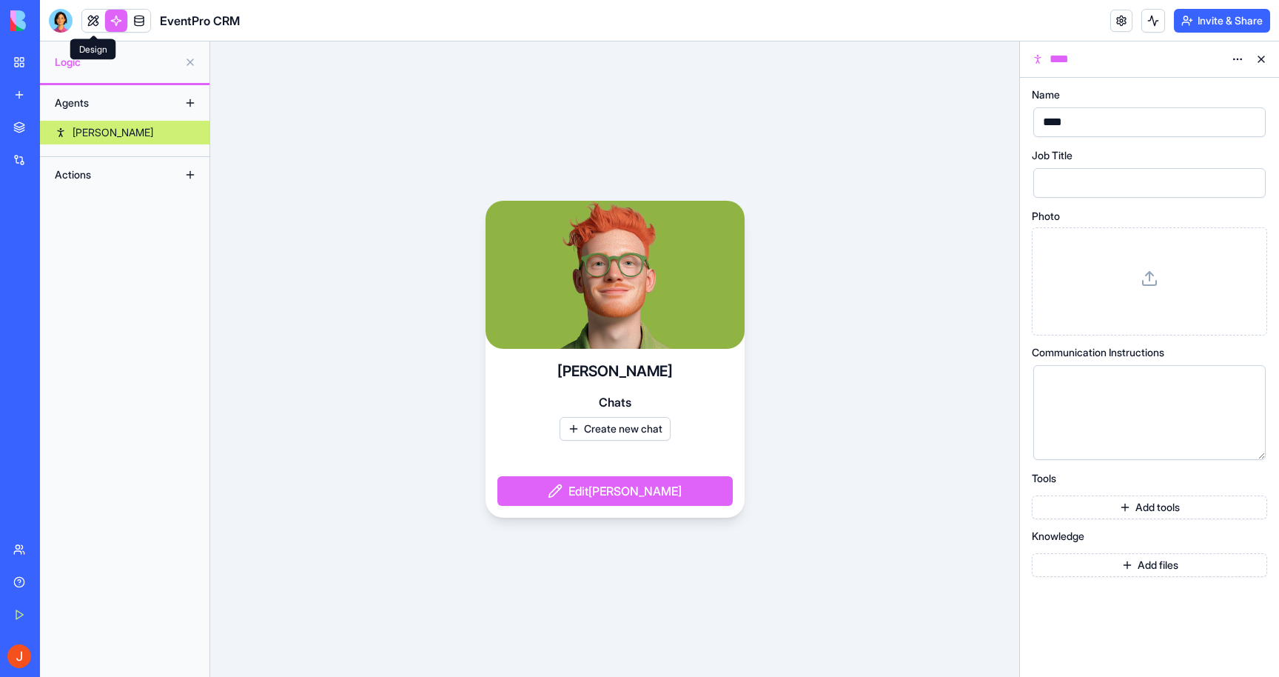
click at [92, 20] on link at bounding box center [93, 21] width 22 height 22
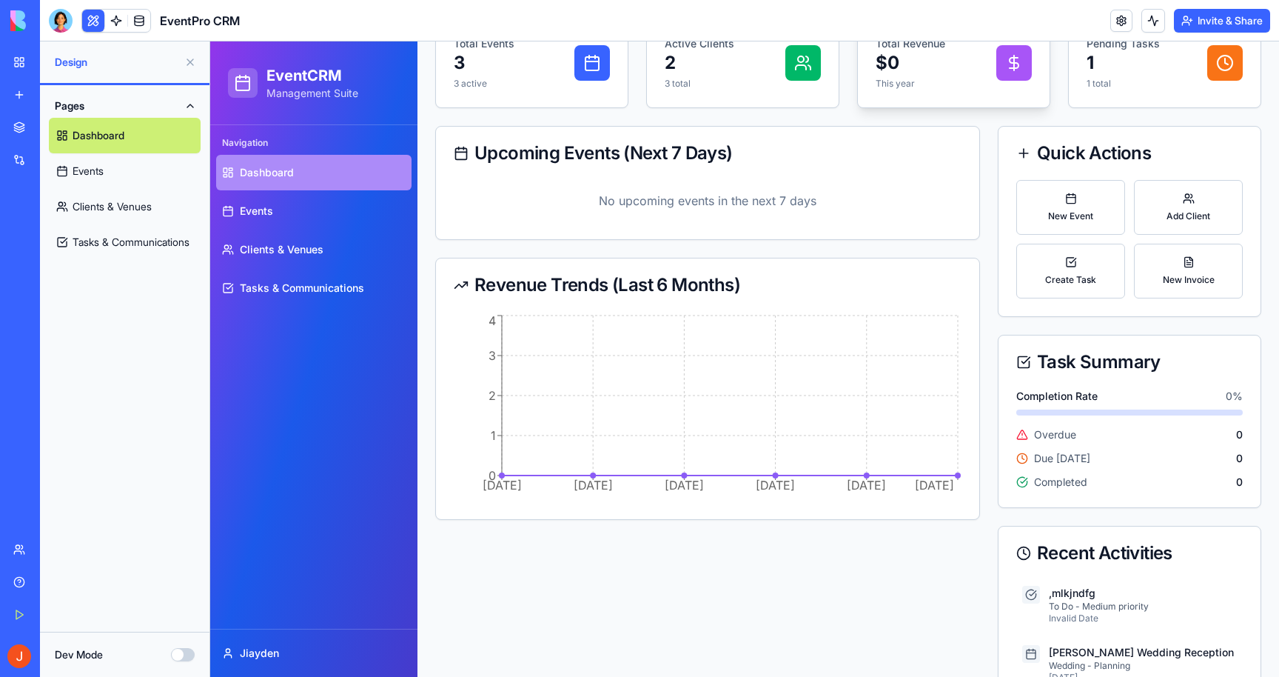
scroll to position [236, 0]
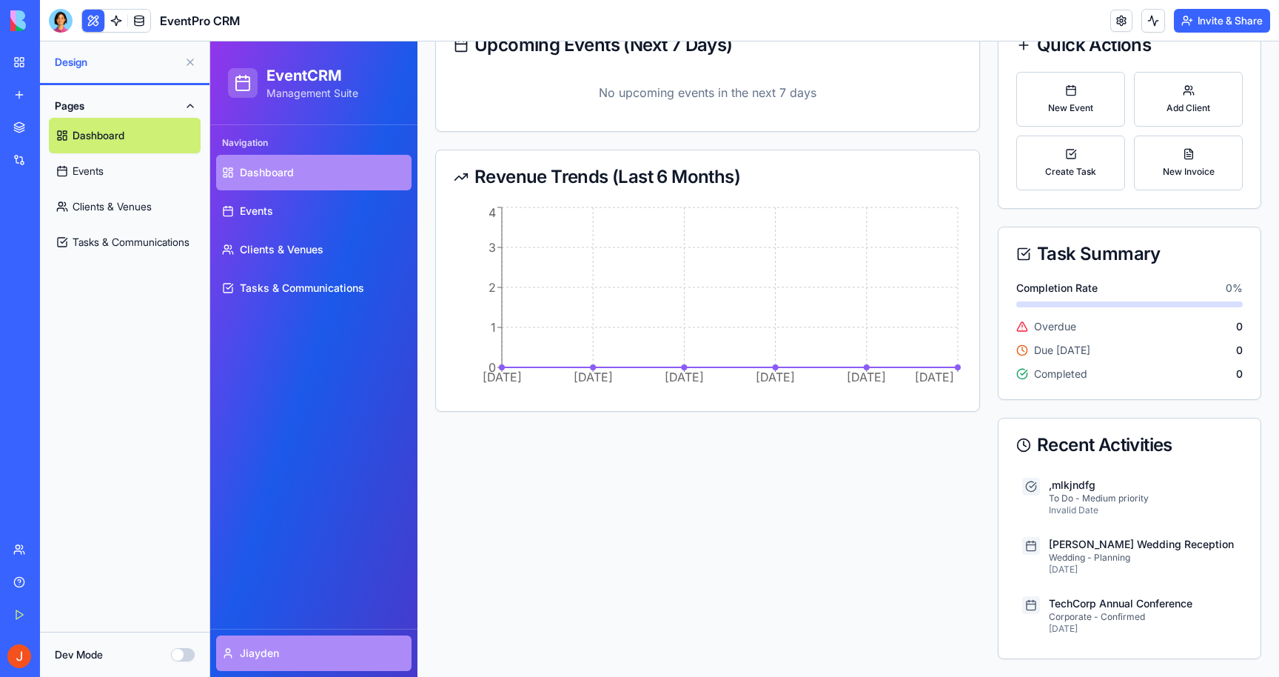
click at [252, 658] on html "EventCRM Management Suite Navigation Dashboard Events Clients & Venues Tasks & …" at bounding box center [744, 241] width 1069 height 872
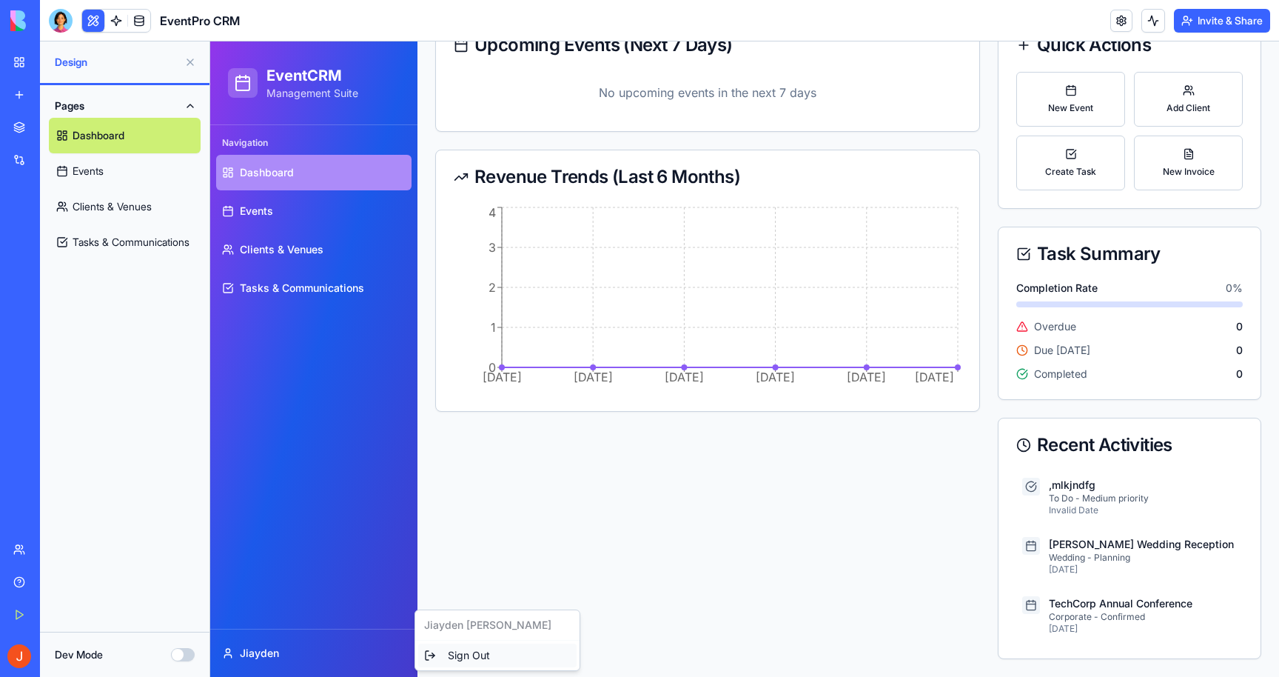
click at [490, 655] on div "Sign Out" at bounding box center [497, 655] width 158 height 24
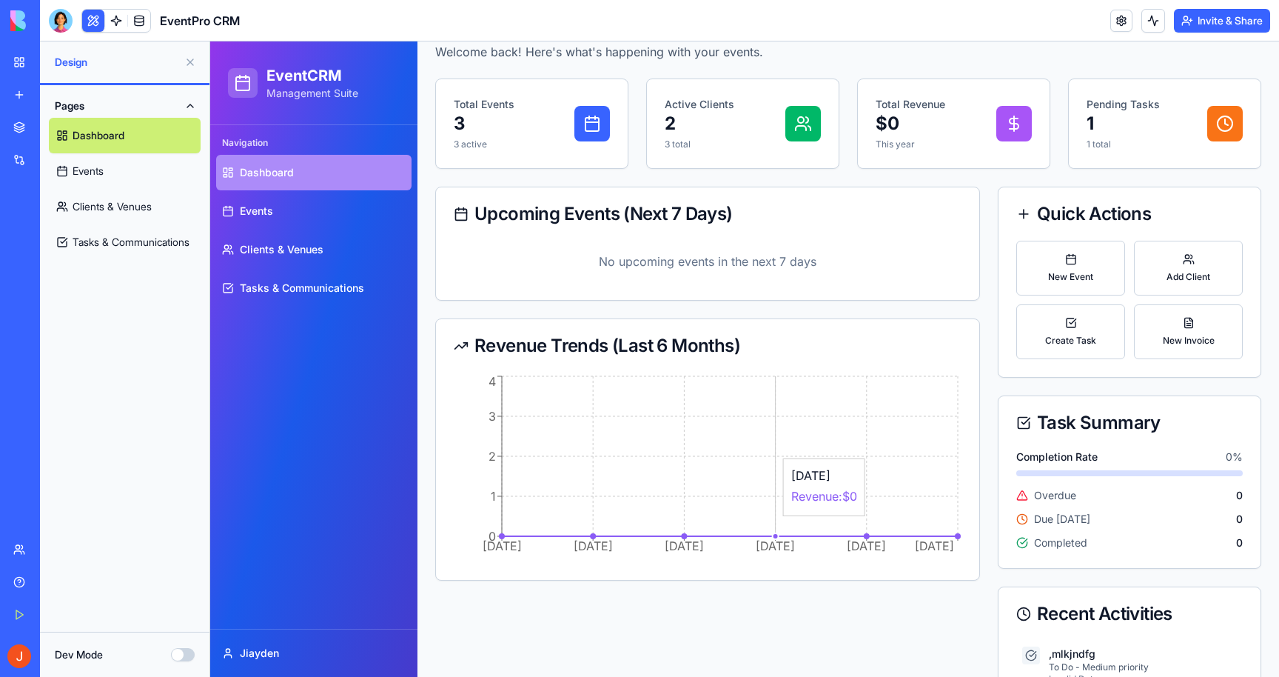
scroll to position [0, 0]
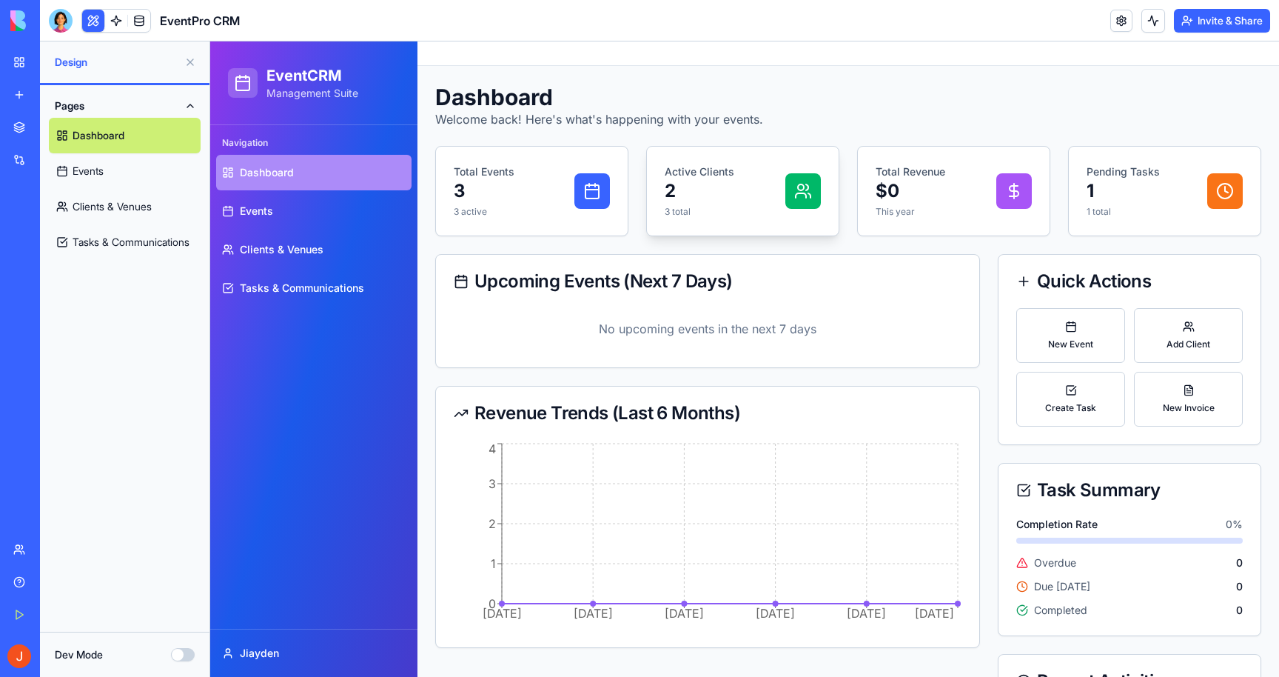
click at [725, 173] on p "Active Clients" at bounding box center [700, 171] width 70 height 15
click at [960, 188] on div "Total Revenue $0 This year" at bounding box center [954, 190] width 156 height 53
click at [1019, 187] on icon at bounding box center [1015, 191] width 18 height 18
click at [1150, 187] on p "1" at bounding box center [1123, 191] width 73 height 24
click at [1119, 21] on link at bounding box center [1122, 21] width 22 height 22
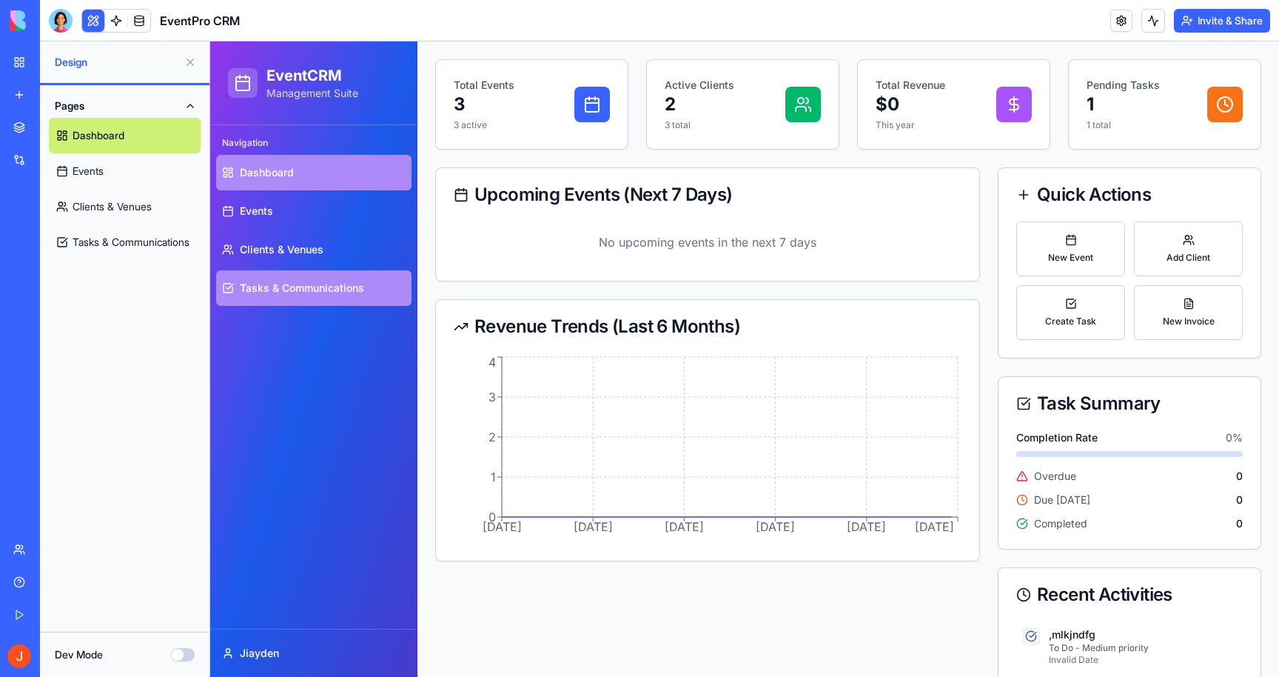
scroll to position [236, 0]
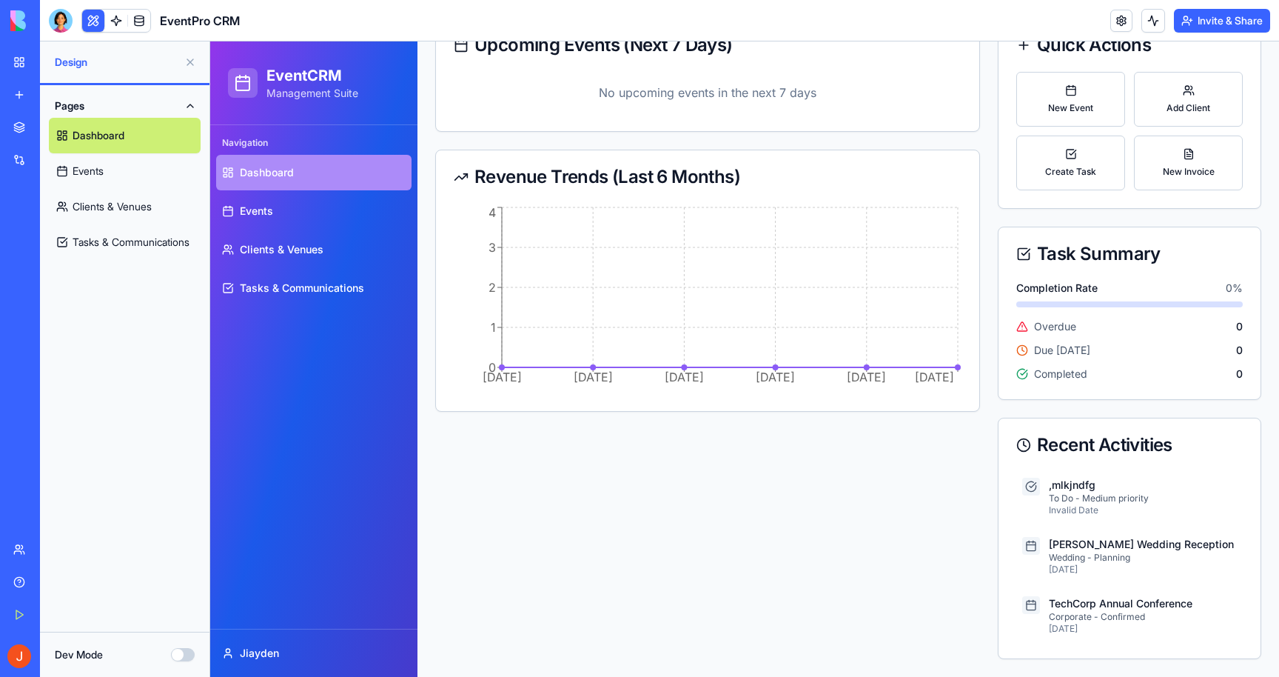
click at [24, 126] on link "Marketplace" at bounding box center [33, 128] width 59 height 30
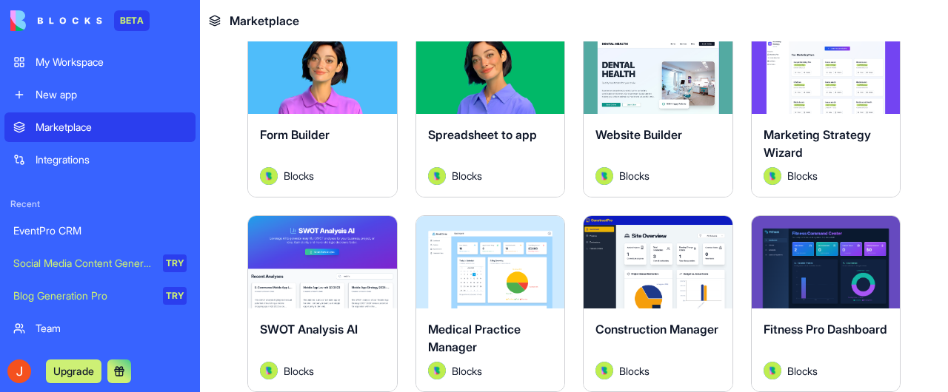
scroll to position [3050, 0]
